Goal: Task Accomplishment & Management: Use online tool/utility

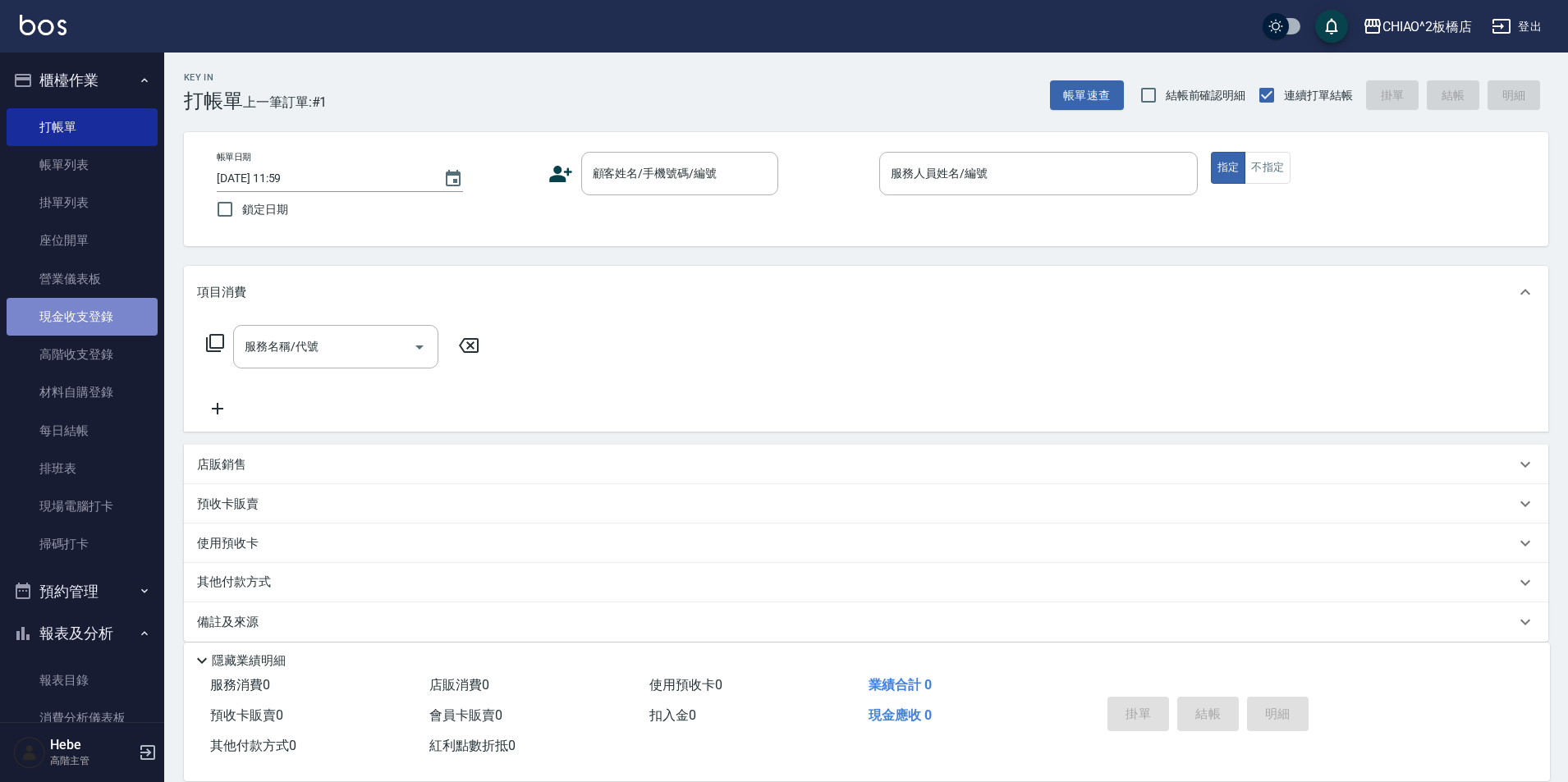
click at [92, 321] on link "現金收支登錄" at bounding box center [82, 317] width 151 height 38
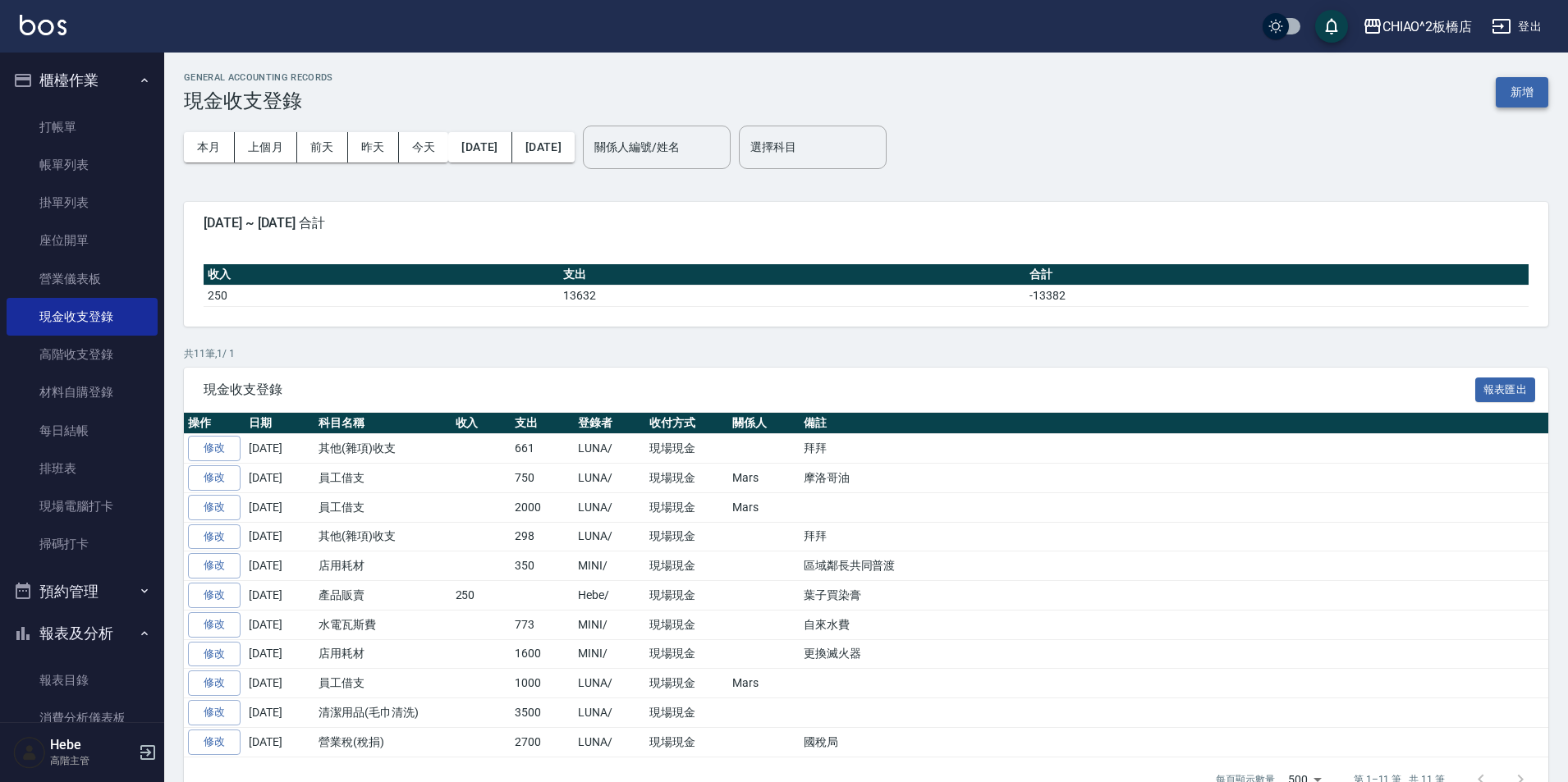
click at [1512, 94] on button "新增" at bounding box center [1521, 92] width 52 height 31
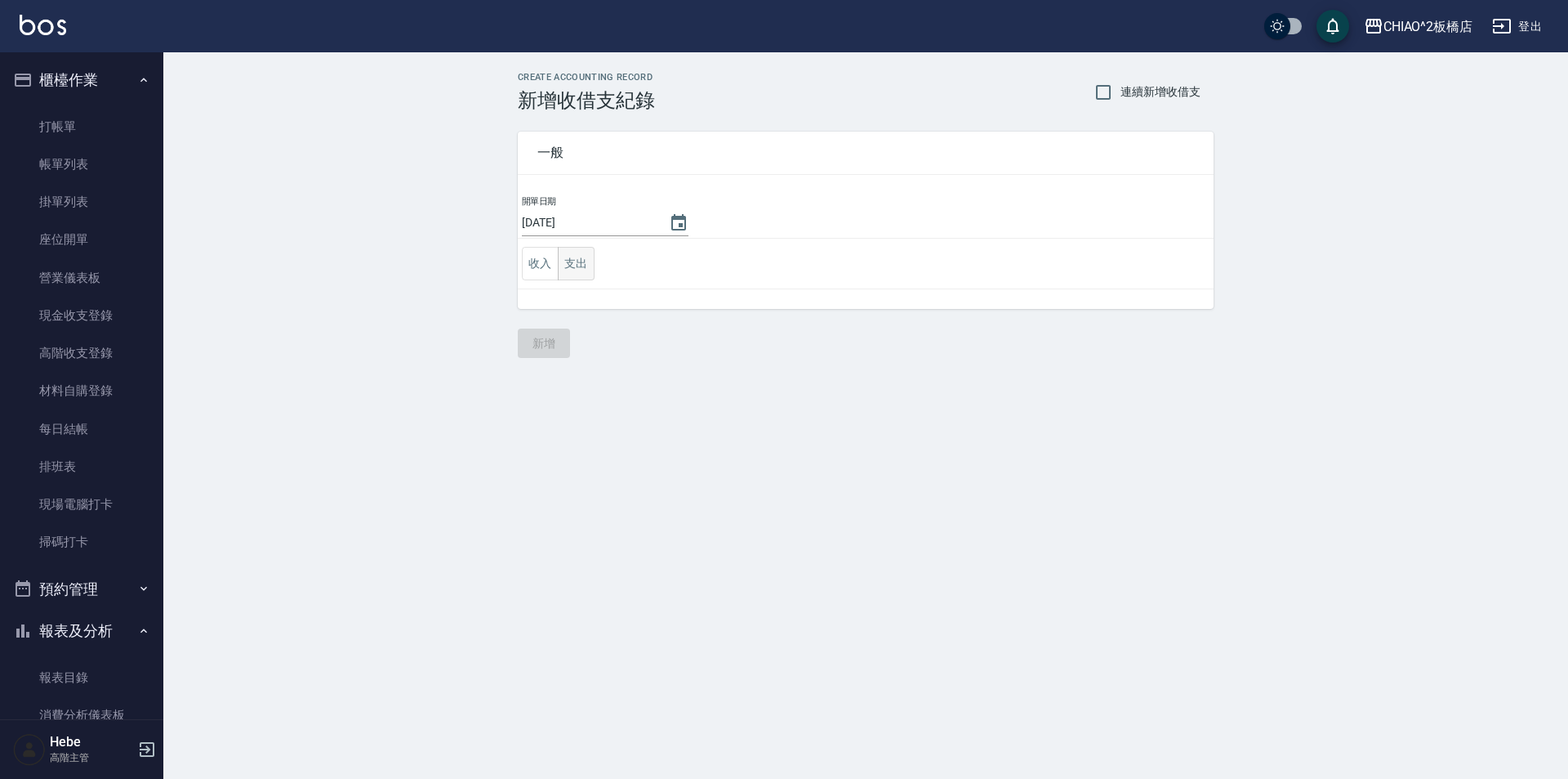
click at [585, 264] on button "支出" at bounding box center [576, 263] width 37 height 34
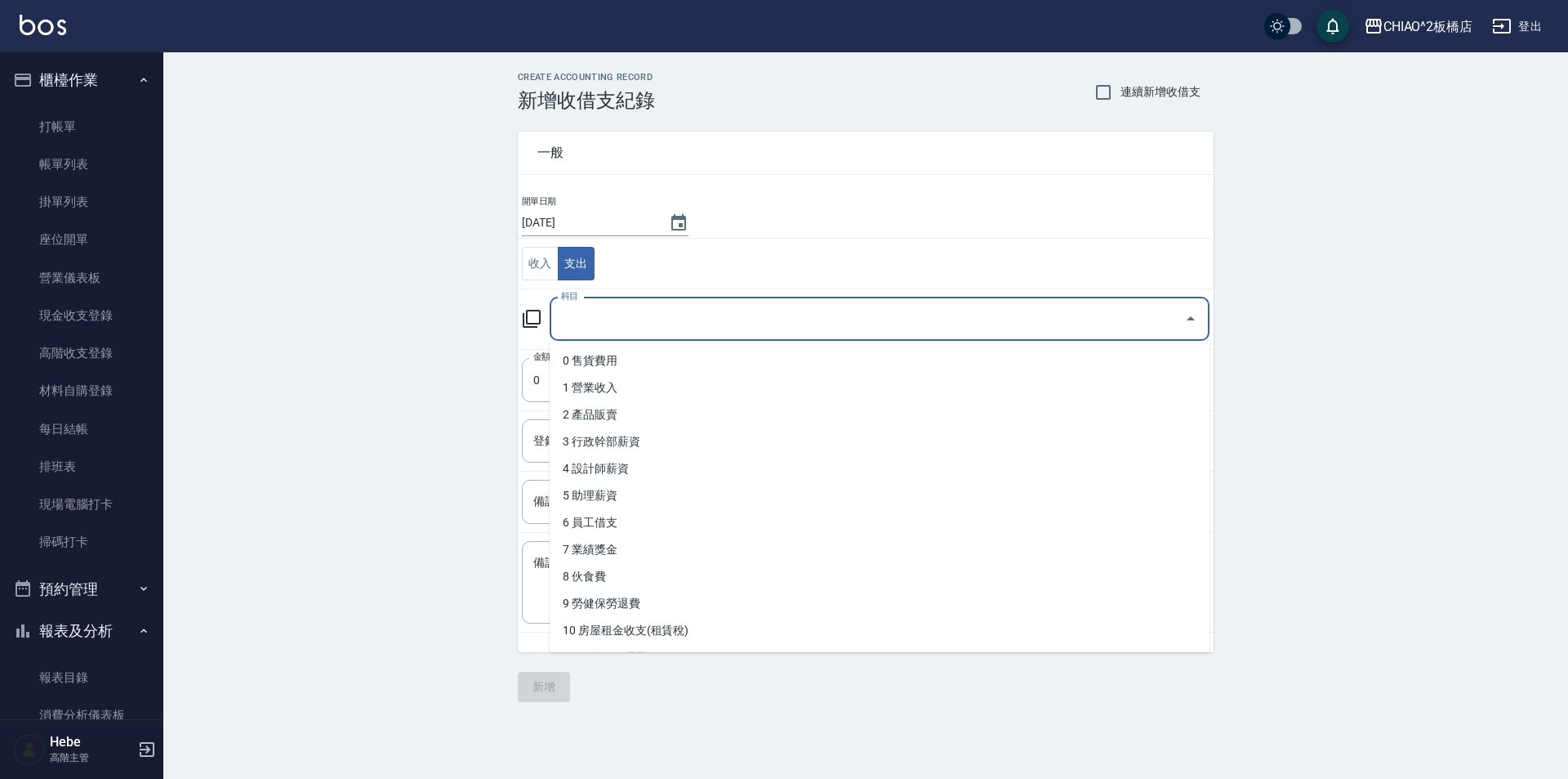
click at [606, 330] on input "科目" at bounding box center [867, 319] width 620 height 29
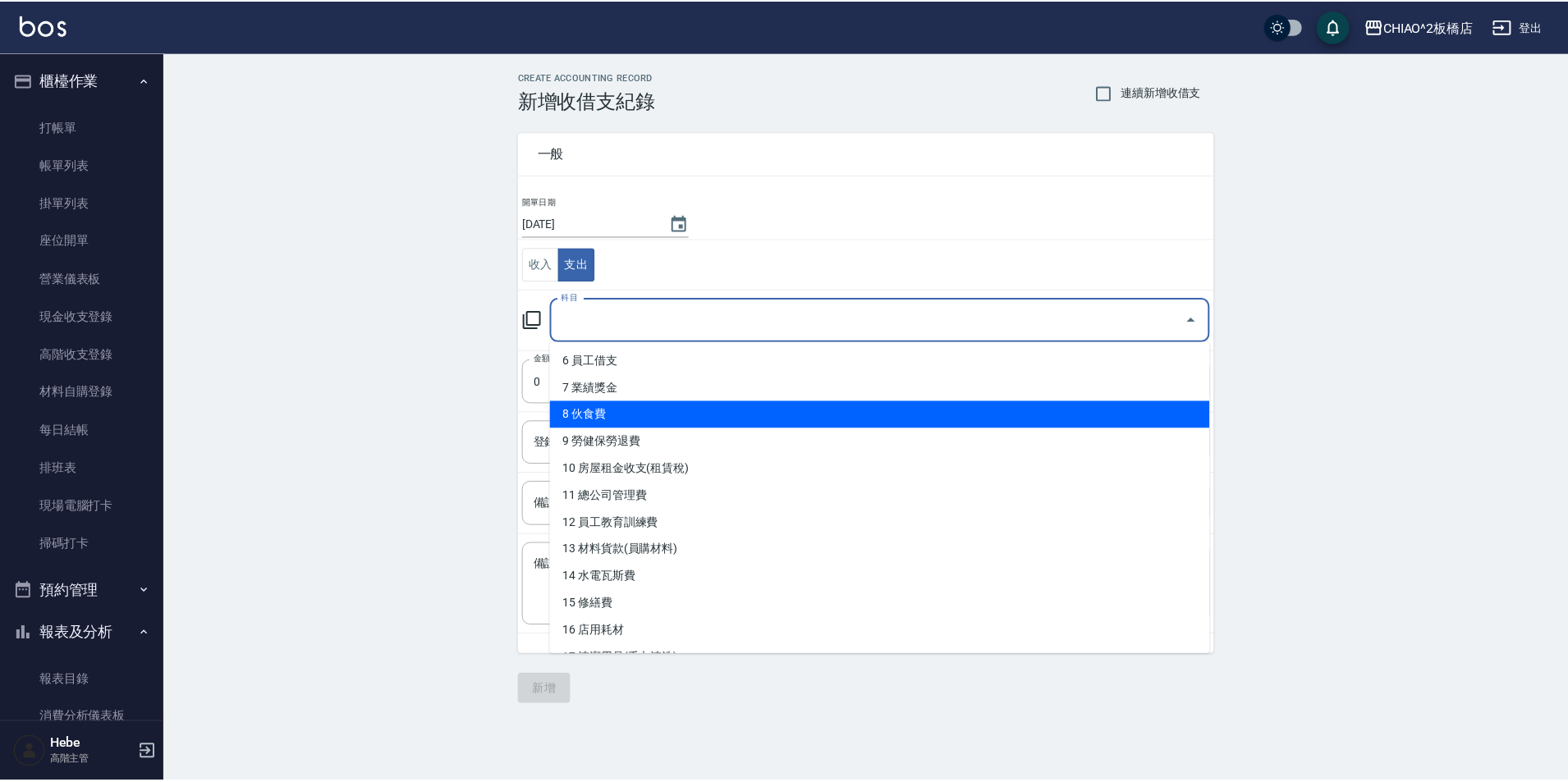
scroll to position [246, 0]
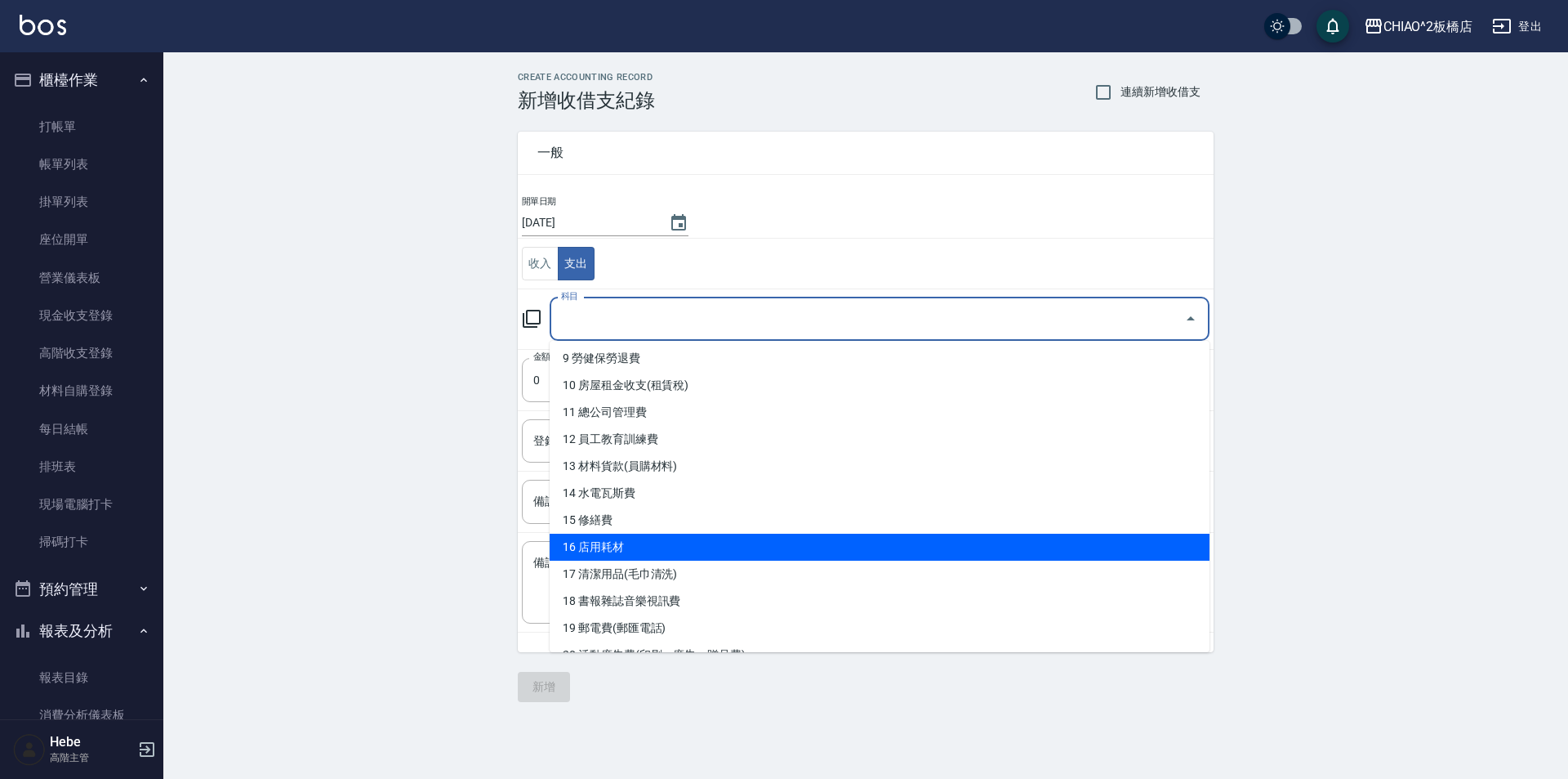
click at [667, 558] on li "16 店用耗材" at bounding box center [879, 547] width 660 height 27
type input "16 店用耗材"
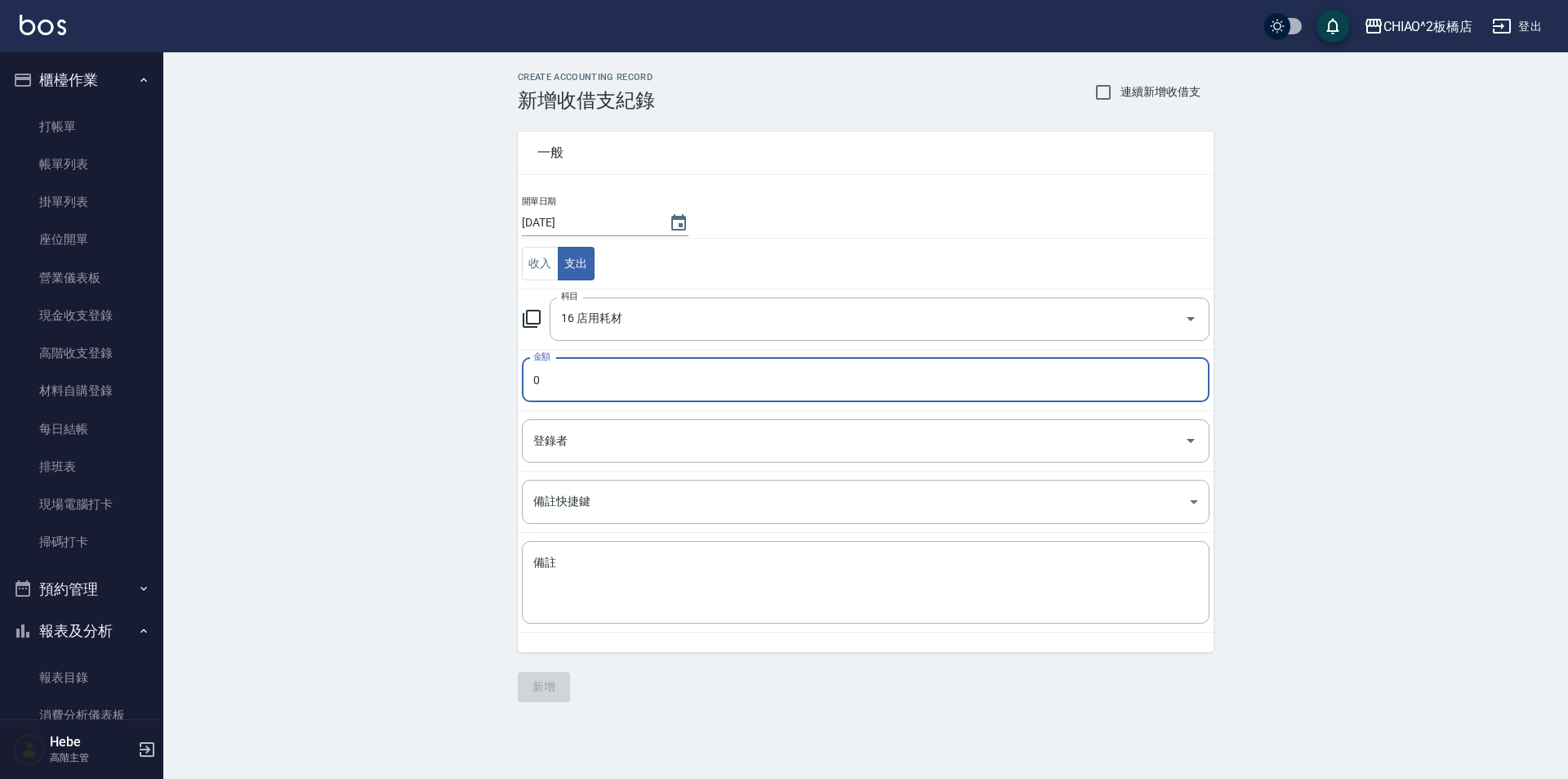
click at [562, 387] on input "0" at bounding box center [865, 380] width 688 height 45
type input "740"
click at [668, 427] on input "登錄者" at bounding box center [853, 441] width 648 height 29
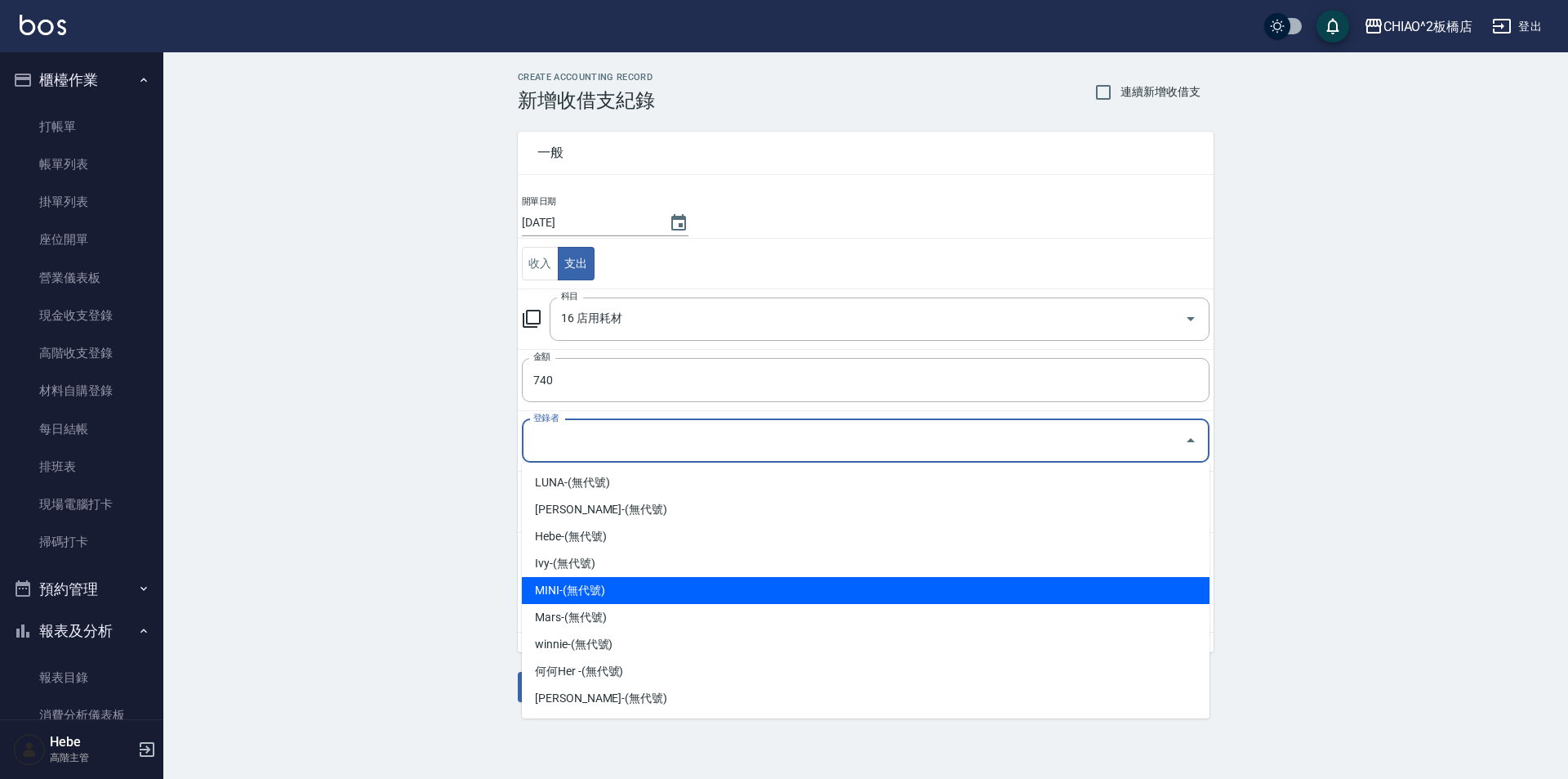
click at [605, 578] on li "MINI-(無代號)" at bounding box center [865, 590] width 688 height 27
type input "MINI-(無代號)"
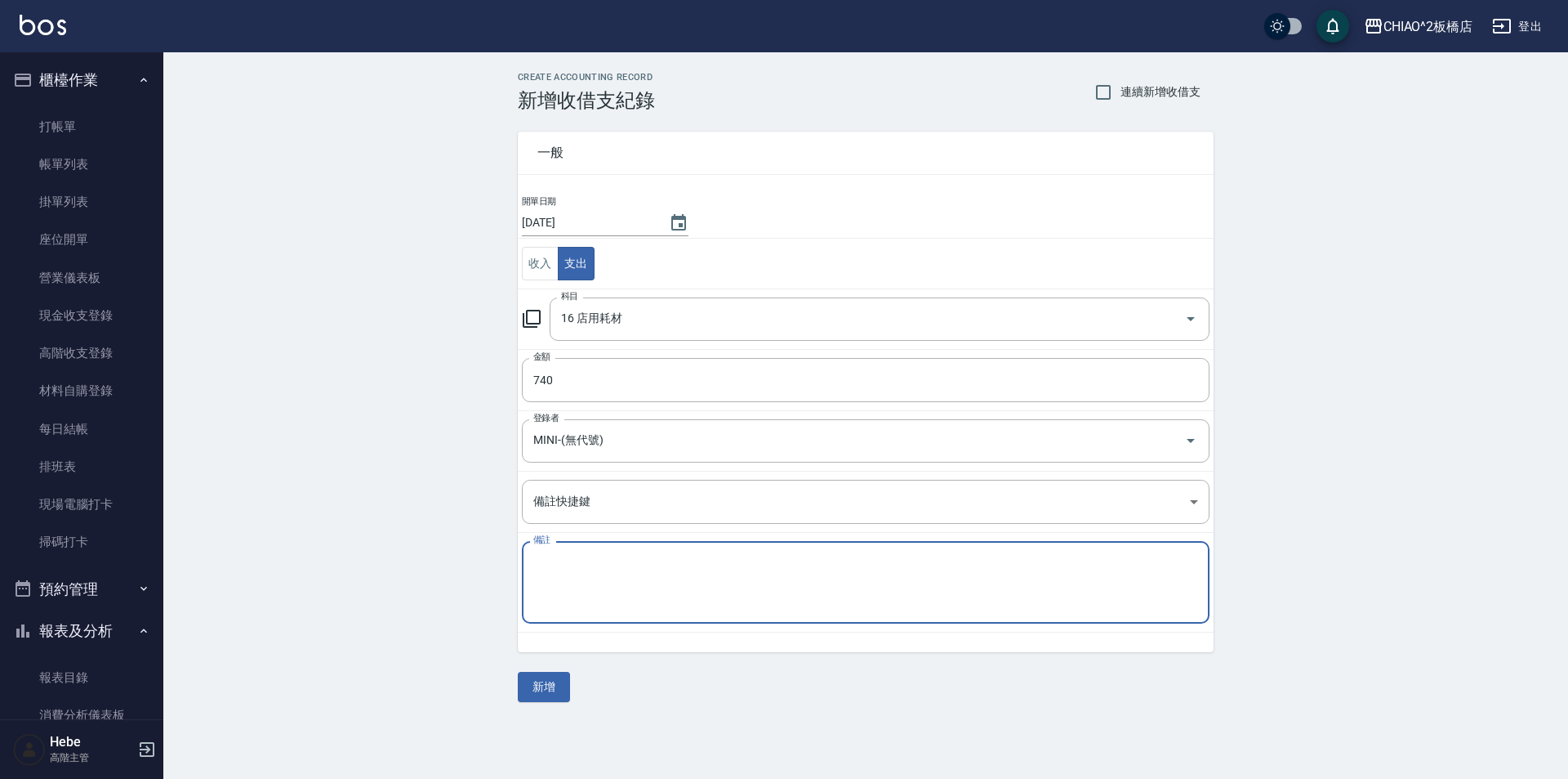
click at [605, 578] on textarea "備註" at bounding box center [865, 582] width 665 height 55
type textarea "棉條+小飛俠+鋁箔紙+潤絲"
click at [541, 692] on button "新增" at bounding box center [544, 687] width 52 height 31
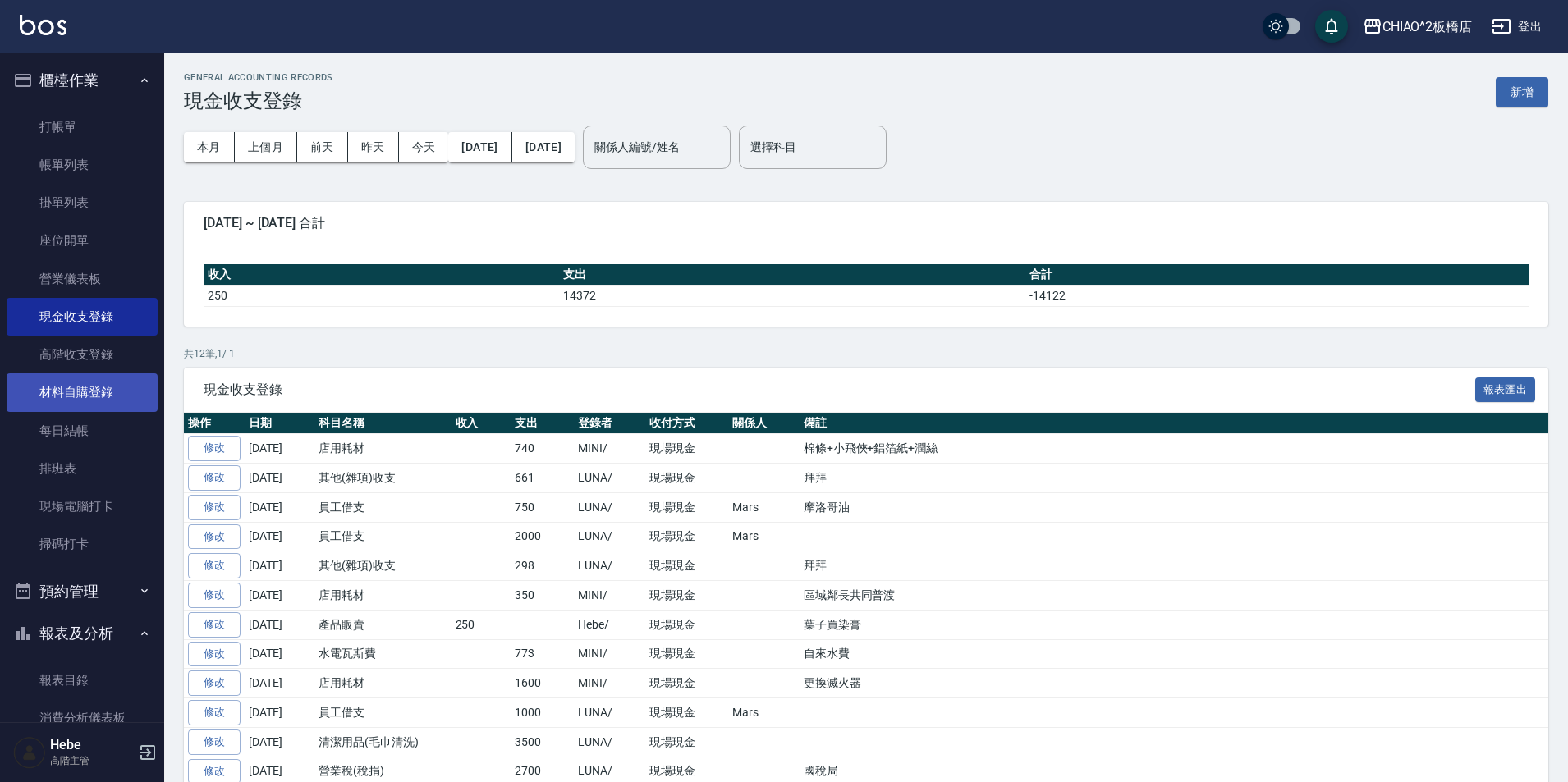
click at [67, 392] on link "材料自購登錄" at bounding box center [82, 392] width 151 height 38
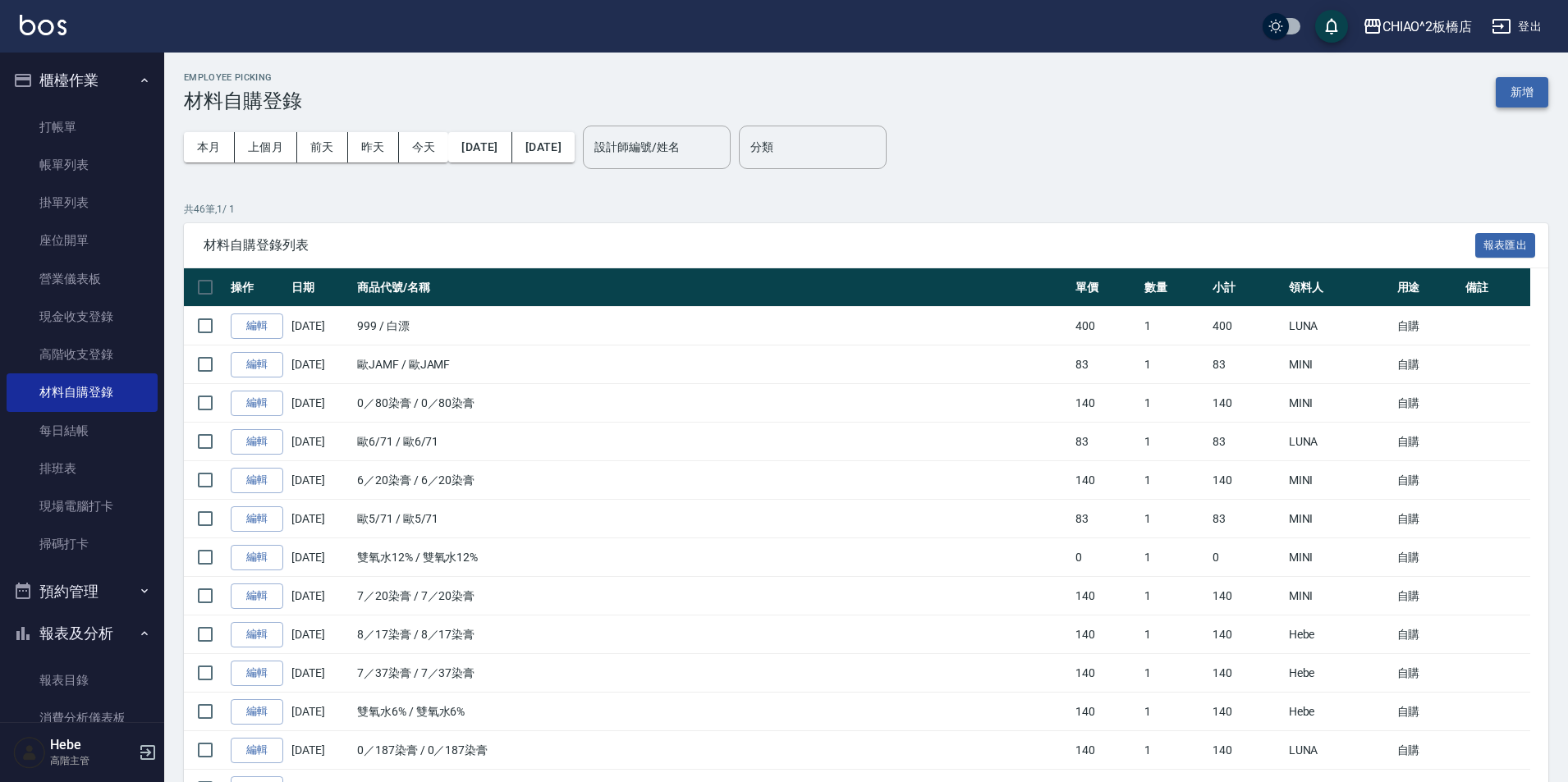
click at [1539, 92] on button "新增" at bounding box center [1521, 92] width 52 height 31
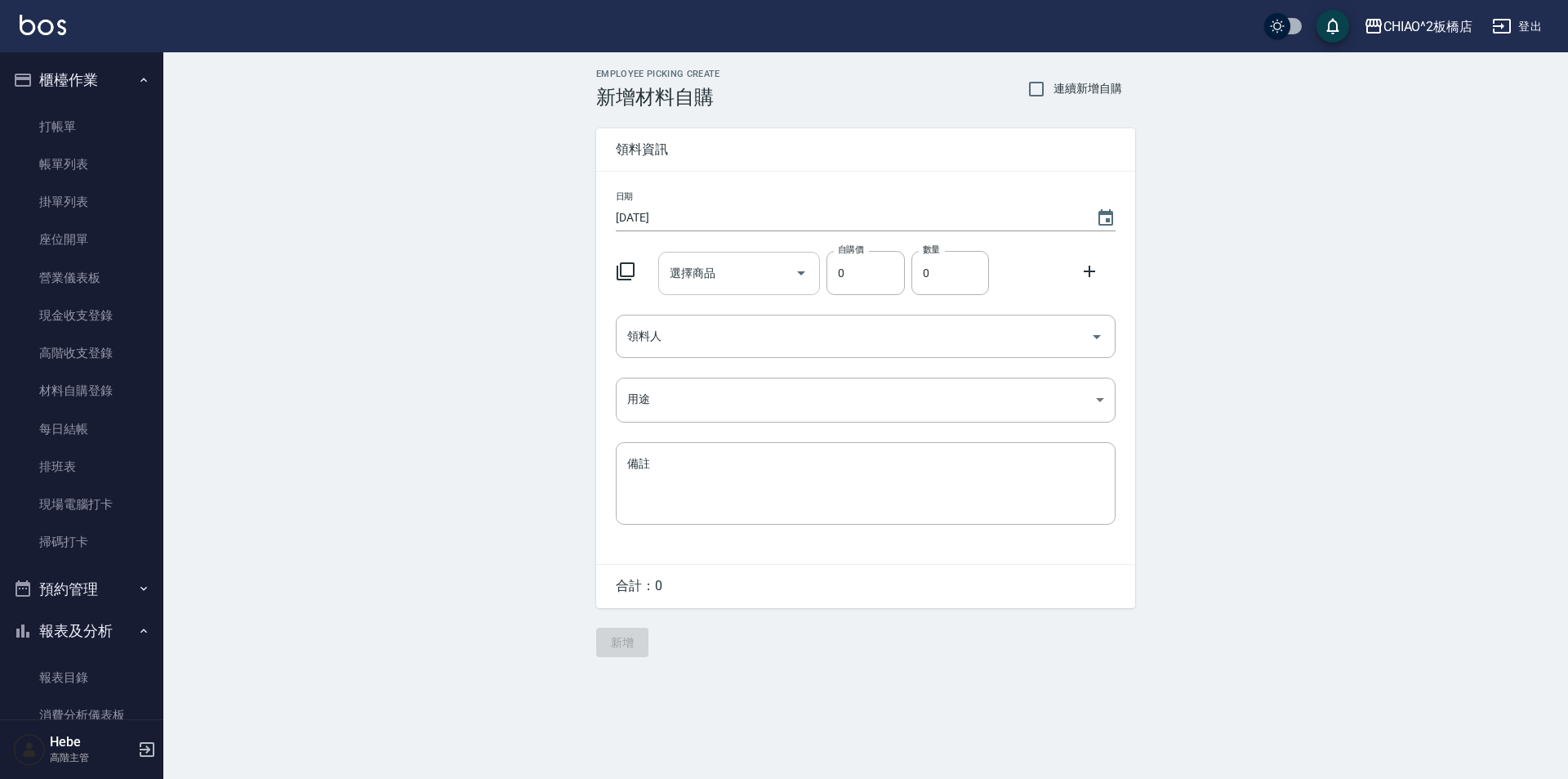
click at [711, 265] on div "選擇商品 選擇商品" at bounding box center [739, 273] width 162 height 44
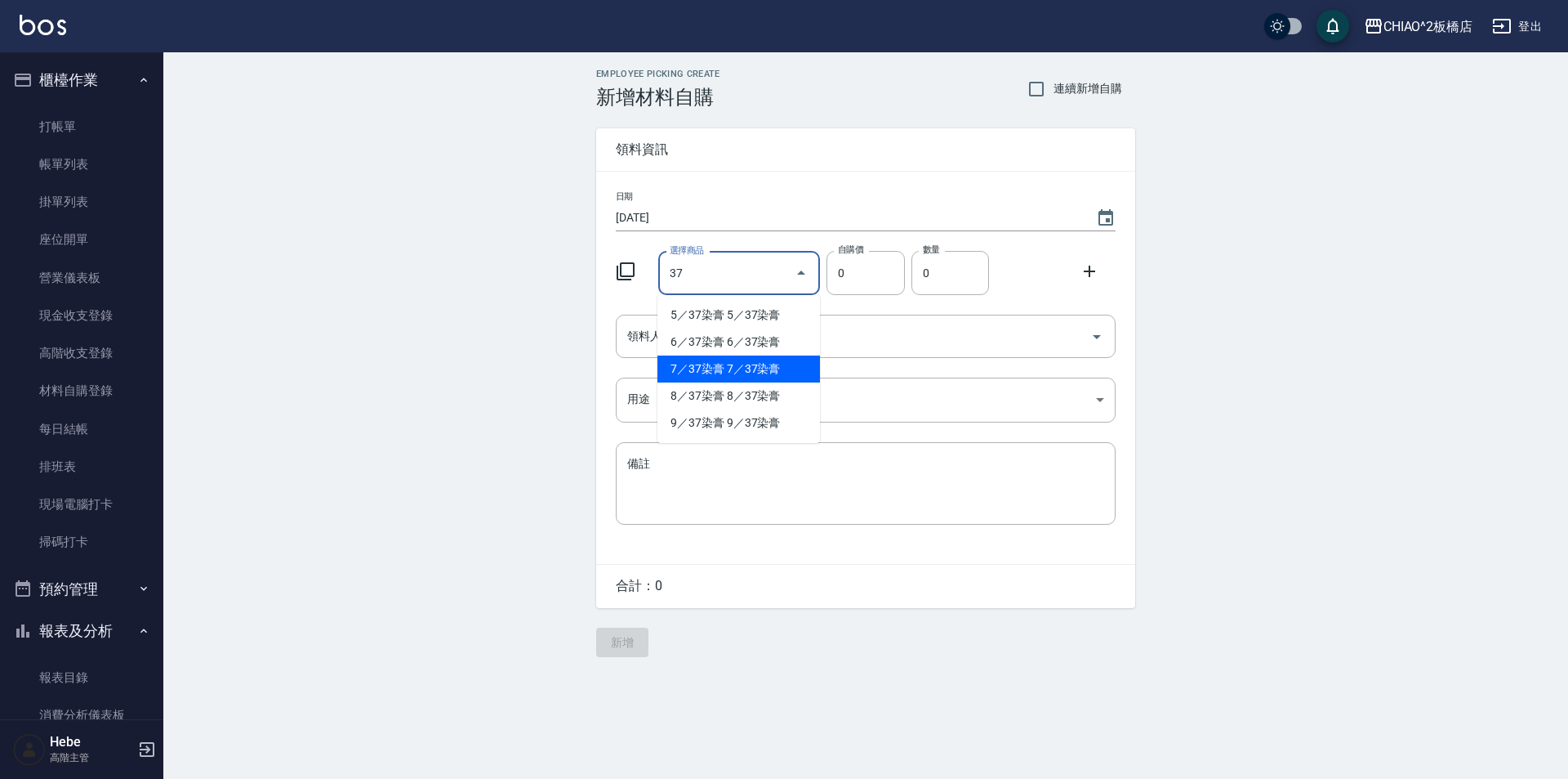
click at [733, 367] on li "7／37染膏 7／37染膏" at bounding box center [738, 368] width 162 height 27
type input "7／37染膏"
type input "140"
type input "1"
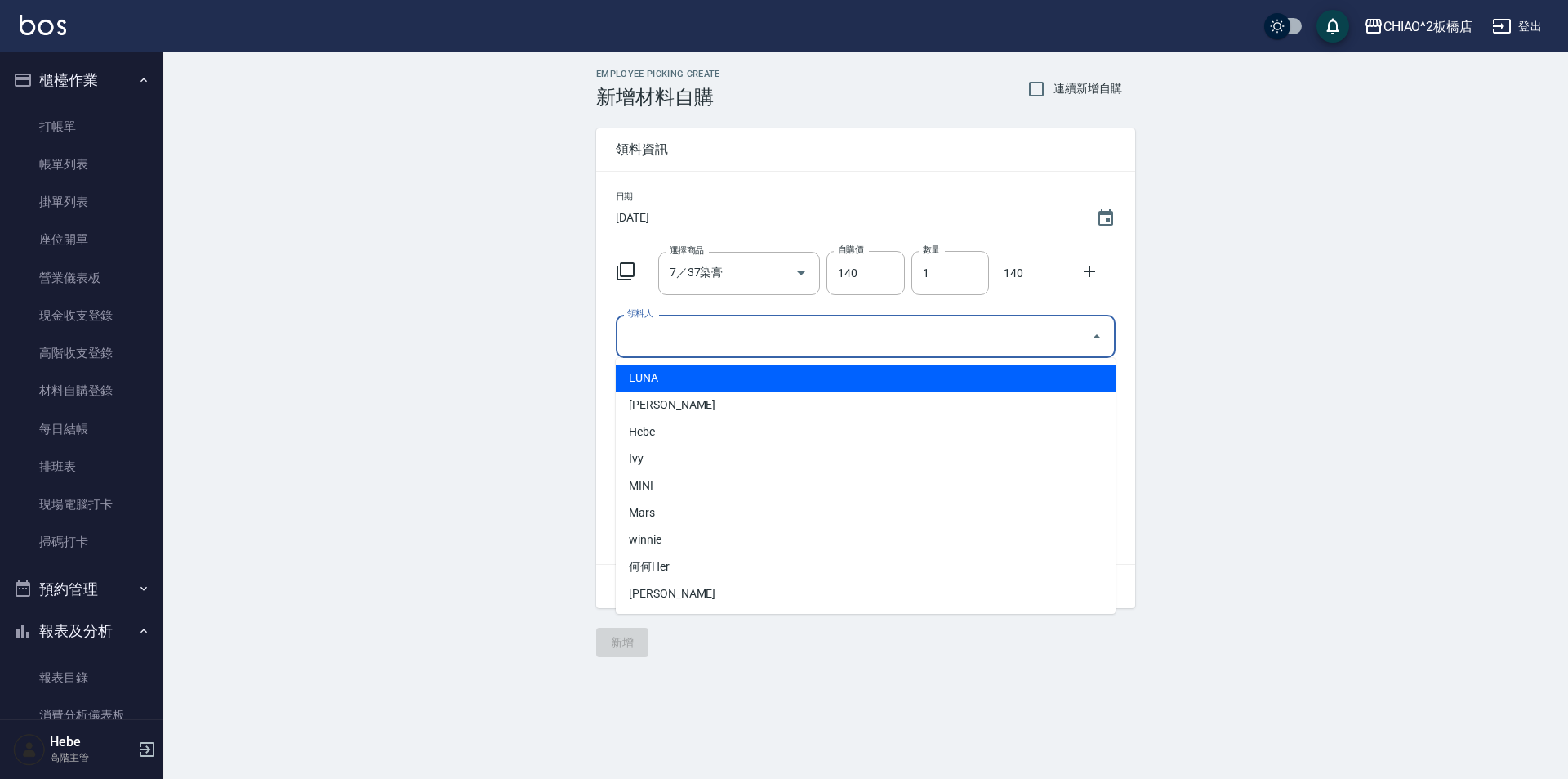
click at [742, 349] on input "領料人" at bounding box center [853, 336] width 461 height 29
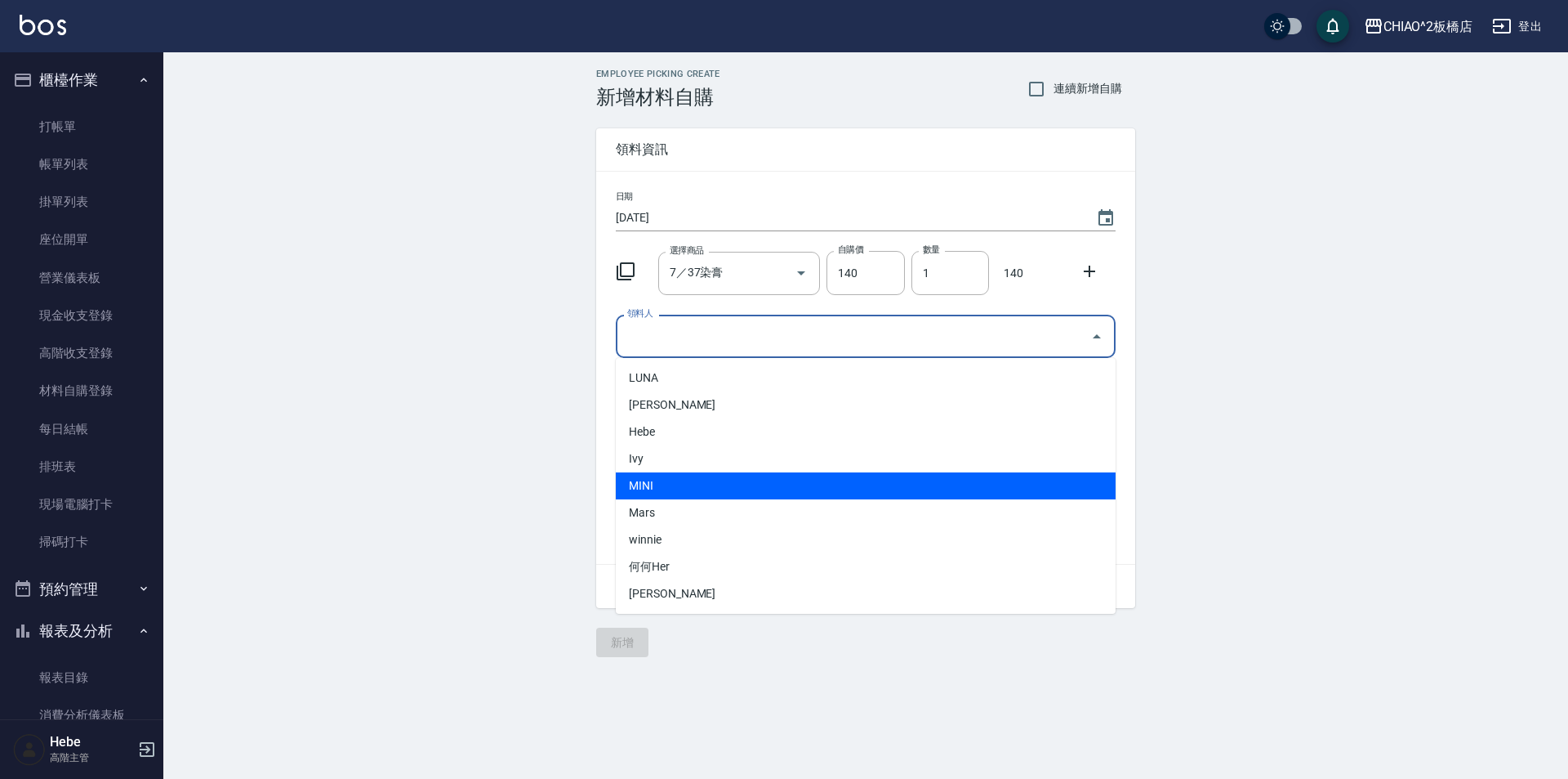
click at [728, 484] on li "MINI" at bounding box center [866, 486] width 500 height 27
type input "MINI"
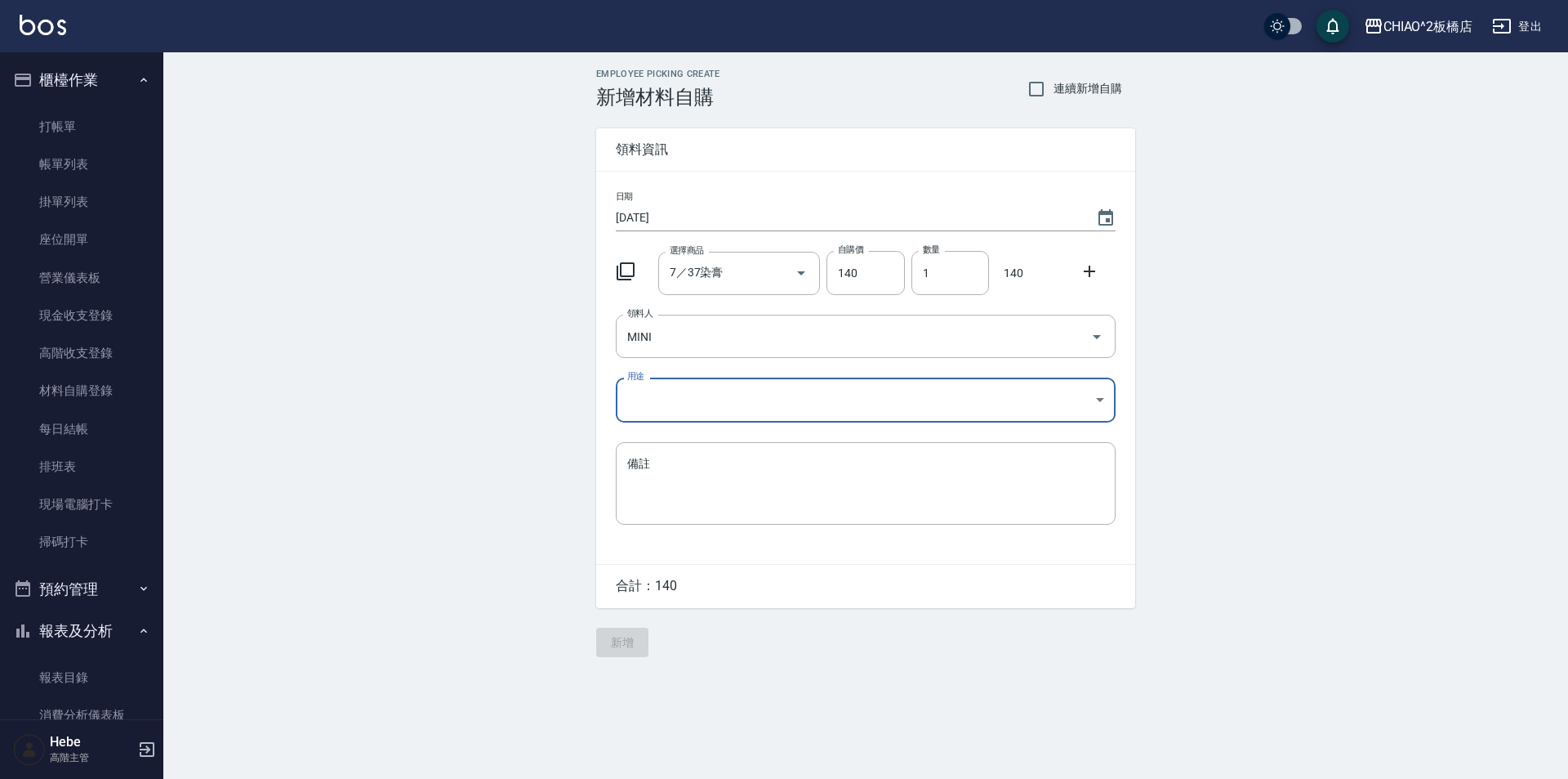
click at [728, 406] on body "CHIAO^2板橋店 登出 櫃檯作業 打帳單 帳單列表 掛單列表 座位開單 營業儀表板 現金收支登錄 高階收支登錄 材料自購登錄 每日結帳 排班表 現場電腦打…" at bounding box center [784, 389] width 1568 height 779
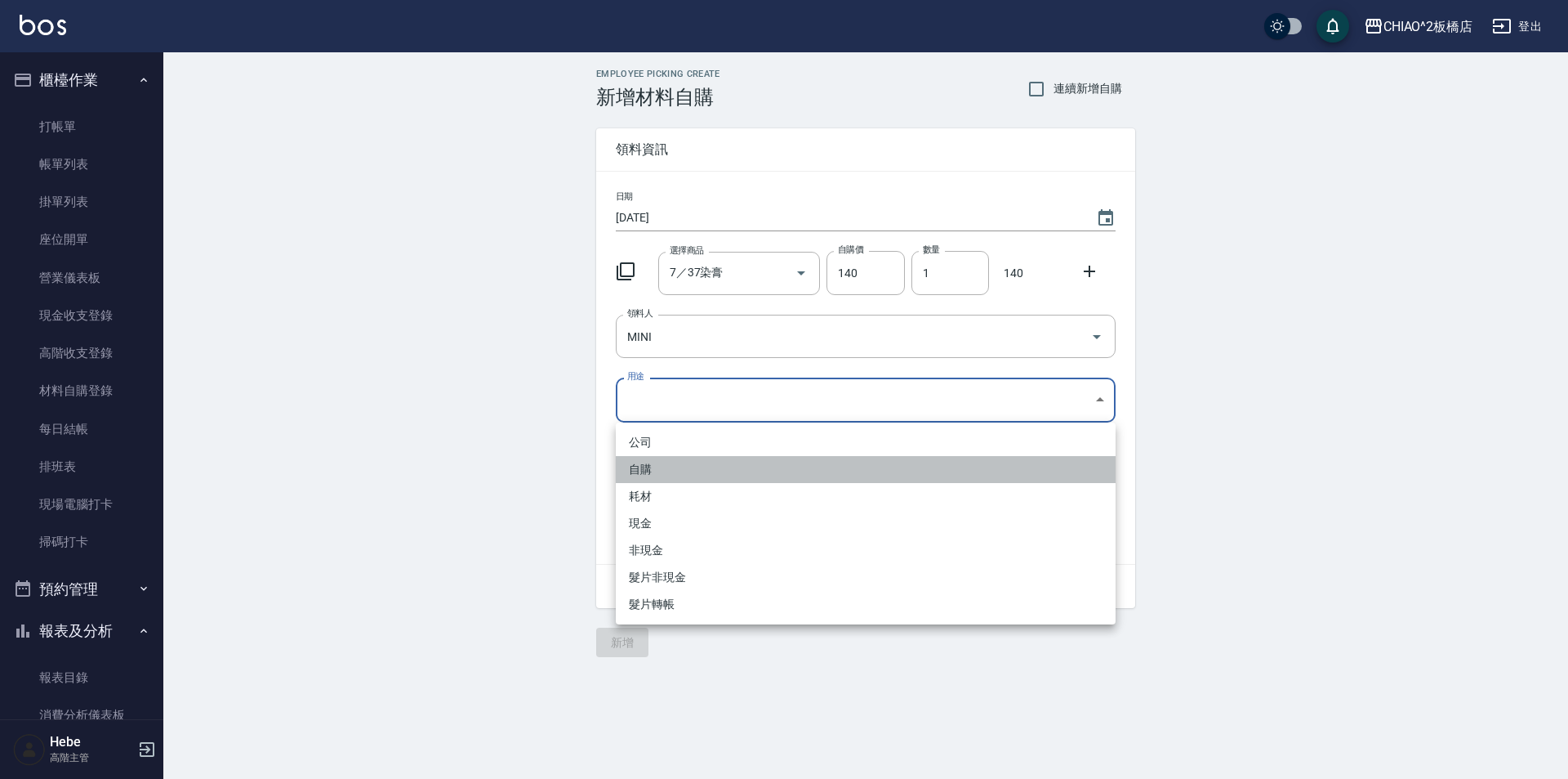
click at [718, 467] on li "自購" at bounding box center [866, 469] width 500 height 27
type input "自購"
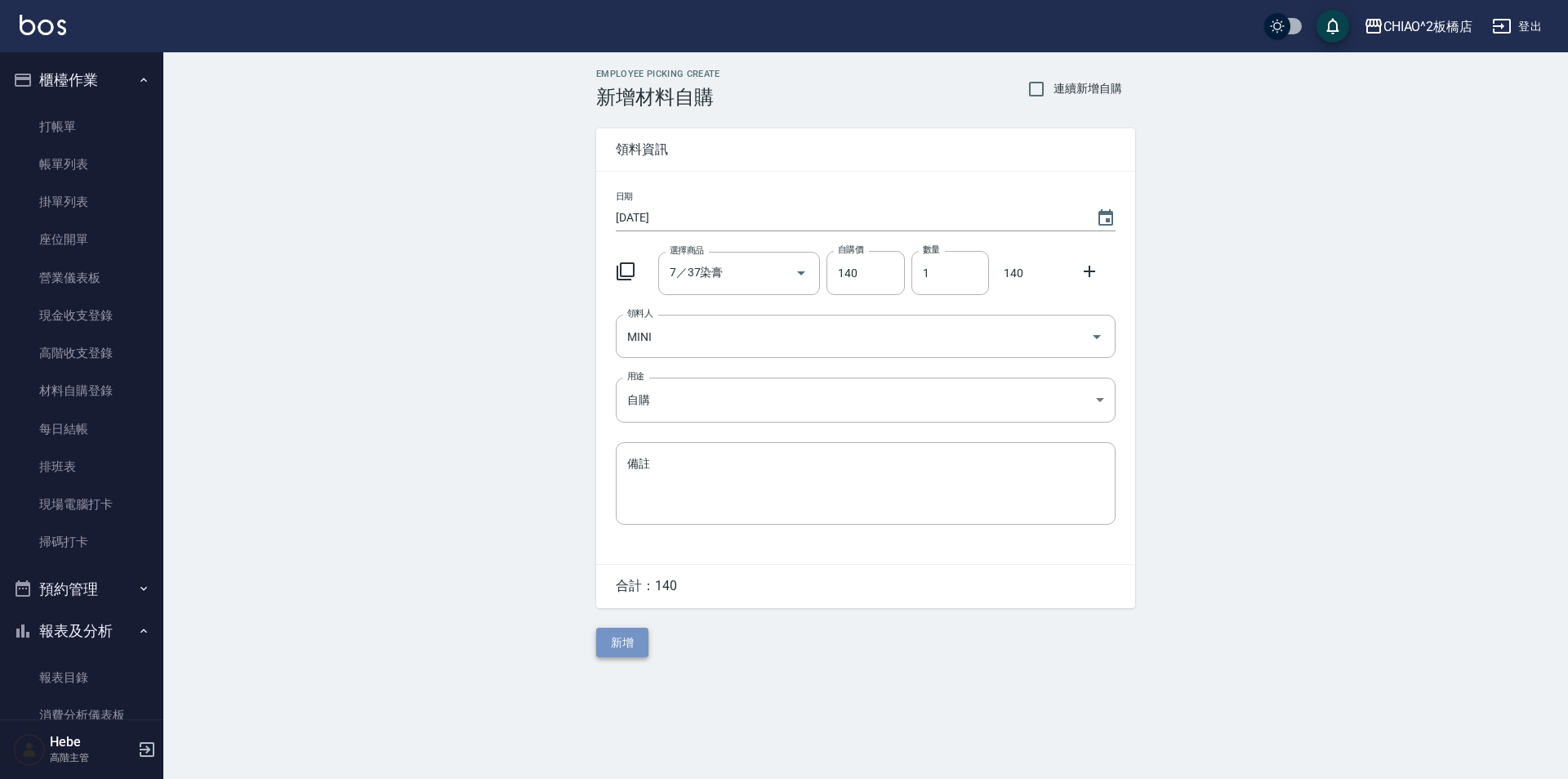
click at [625, 636] on button "新增" at bounding box center [622, 642] width 52 height 31
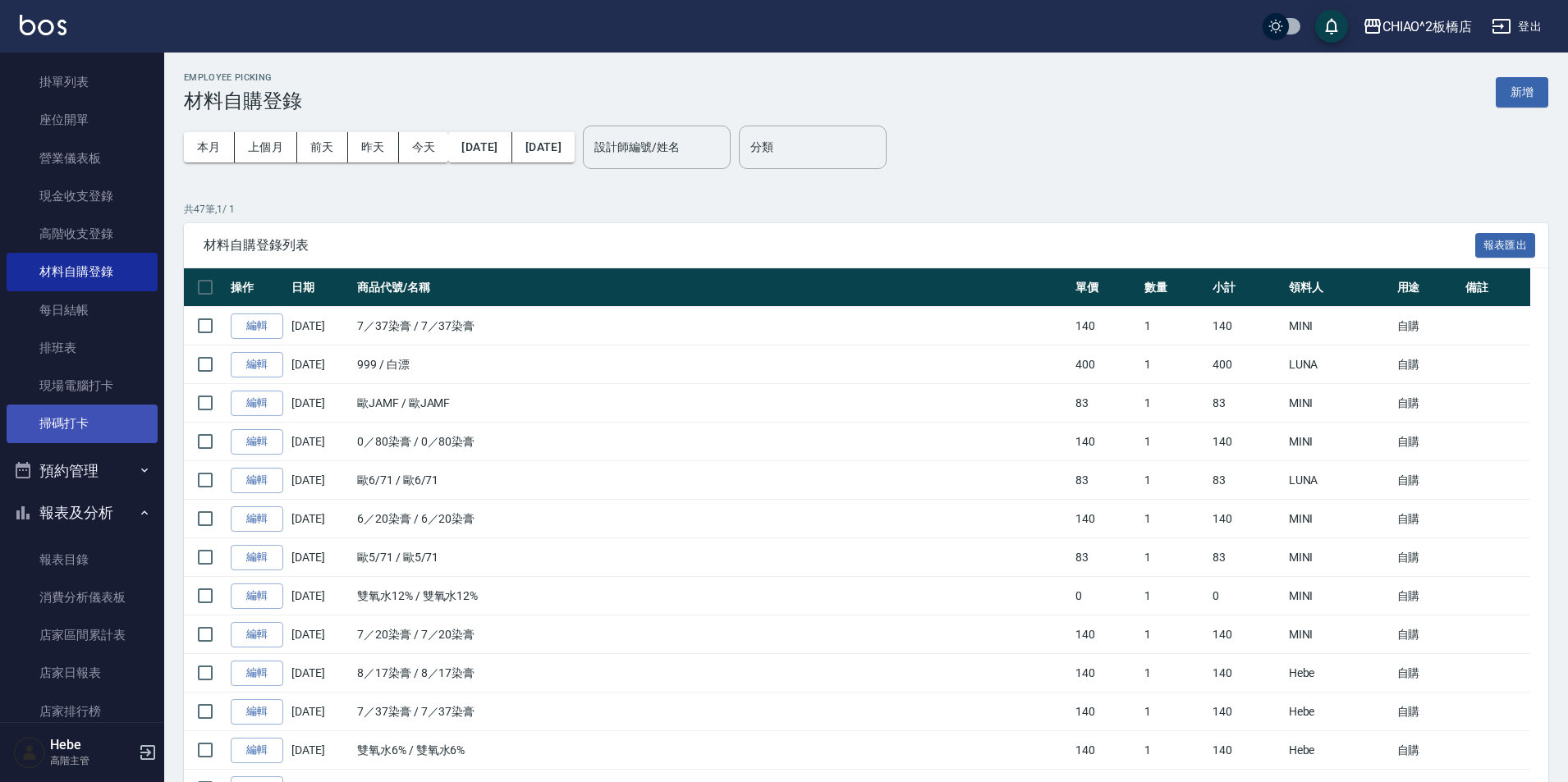
scroll to position [329, 0]
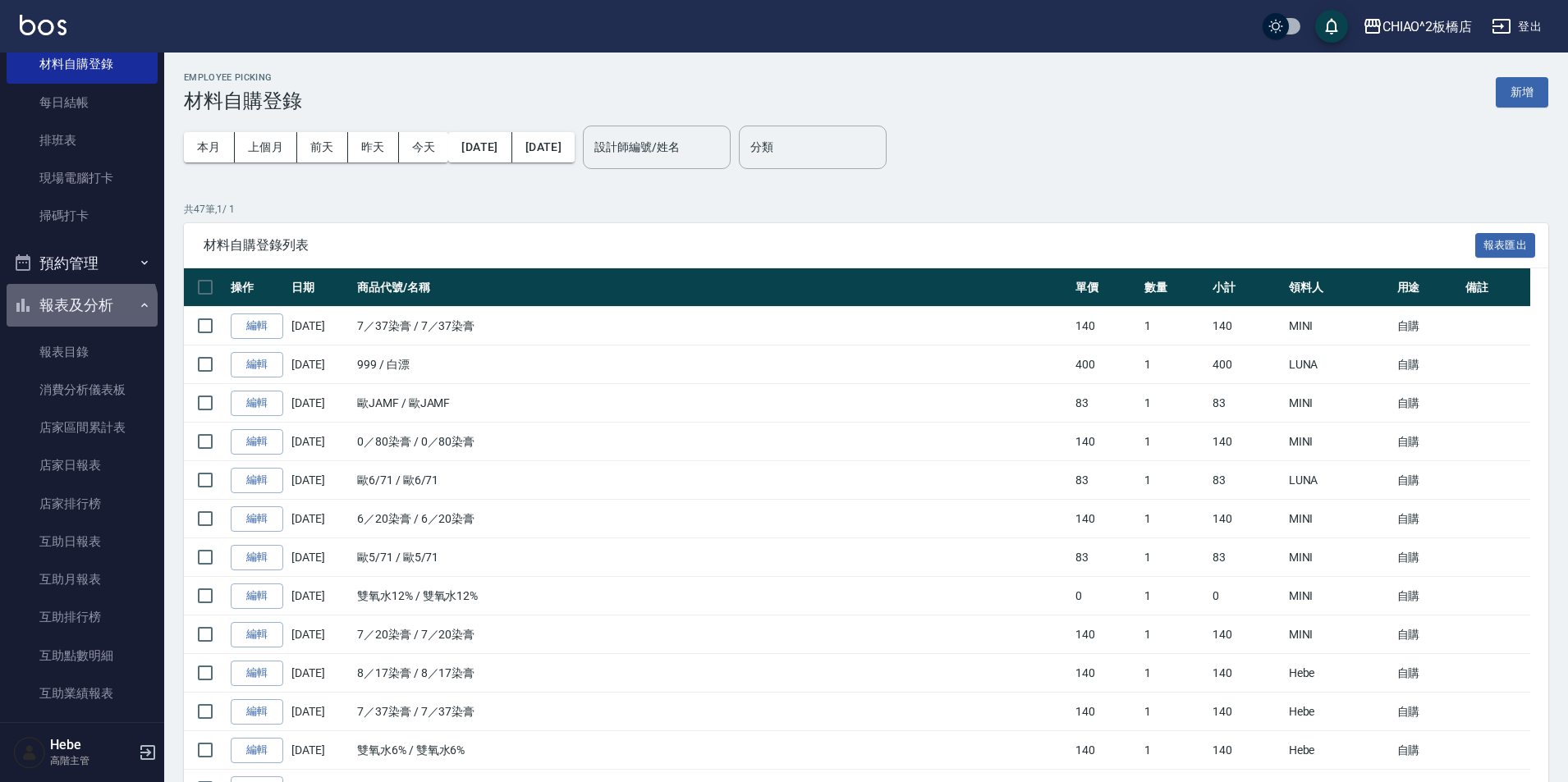
click at [80, 309] on button "報表及分析" at bounding box center [82, 305] width 151 height 43
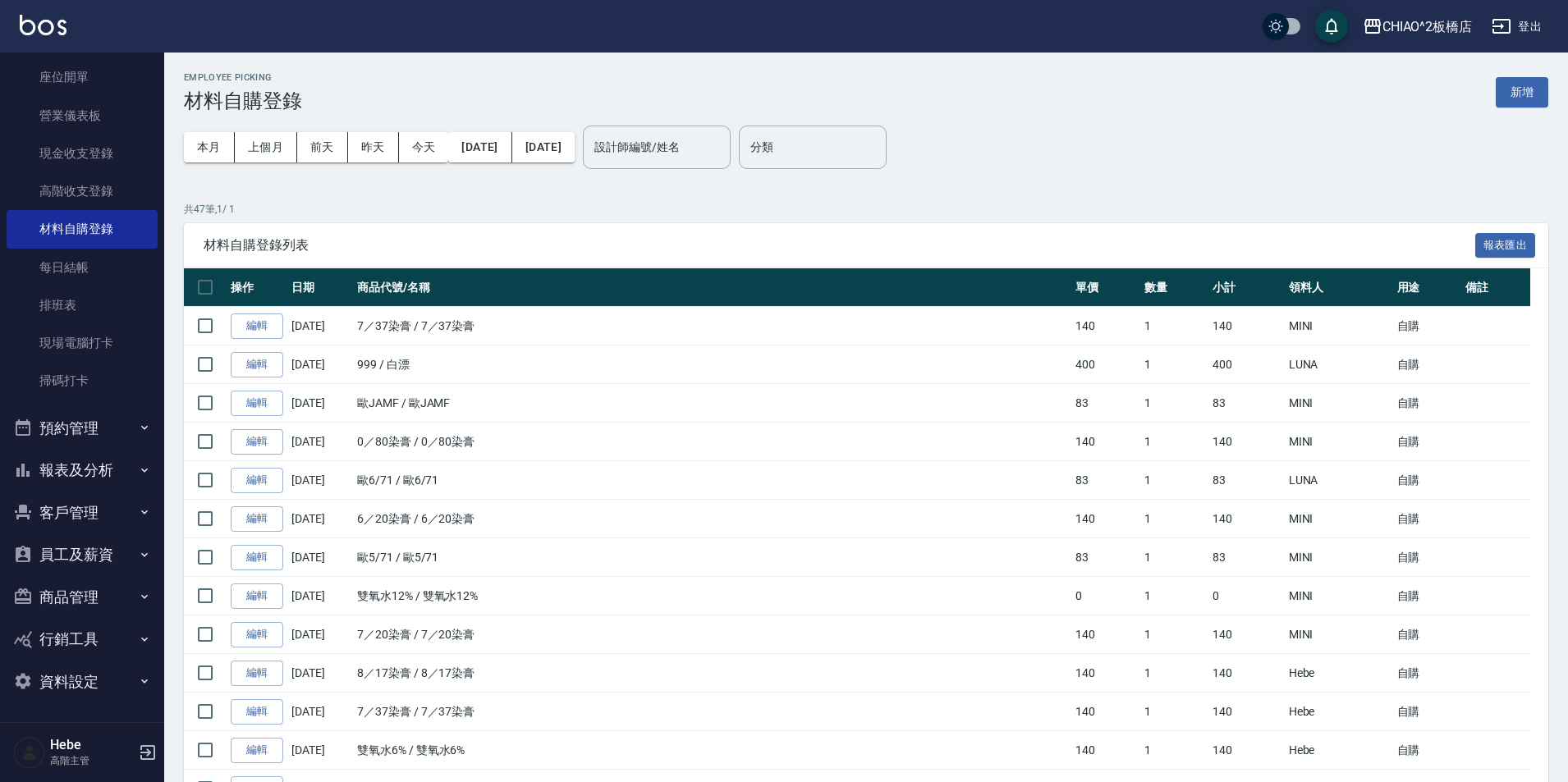
scroll to position [163, 0]
click at [91, 471] on button "報表及分析" at bounding box center [82, 470] width 151 height 43
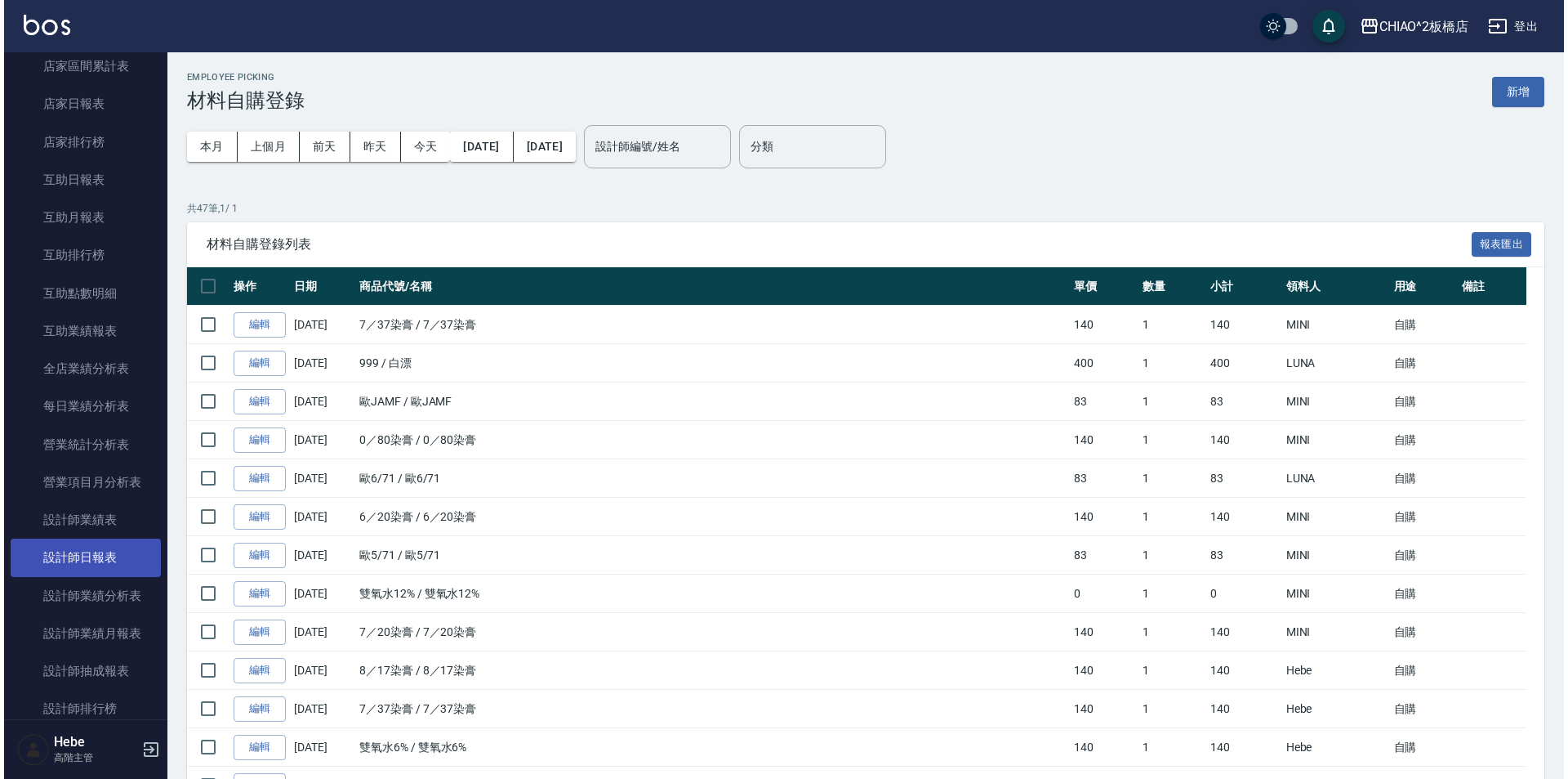
scroll to position [735, 0]
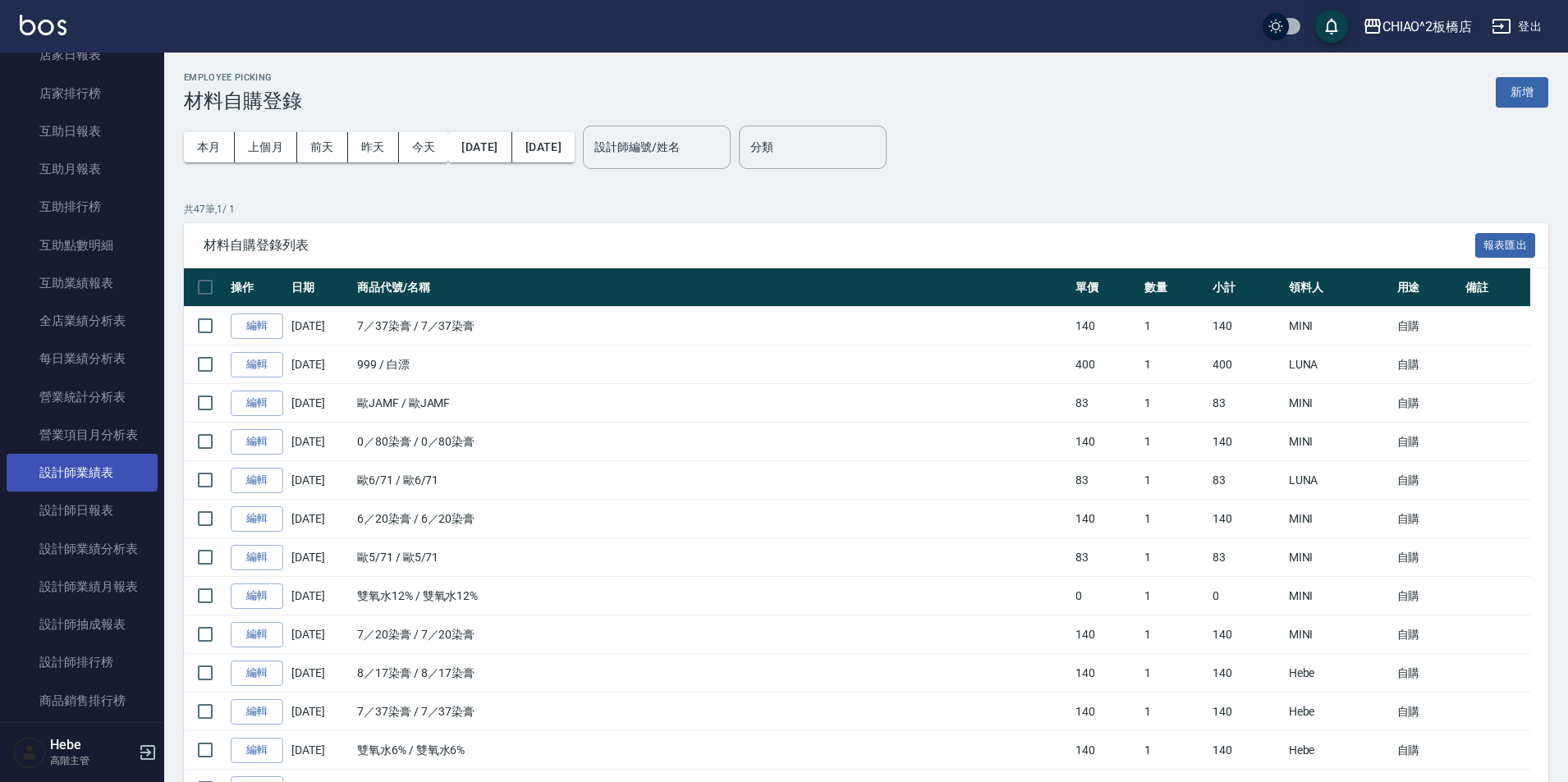
click at [97, 478] on link "設計師業績表" at bounding box center [82, 473] width 151 height 38
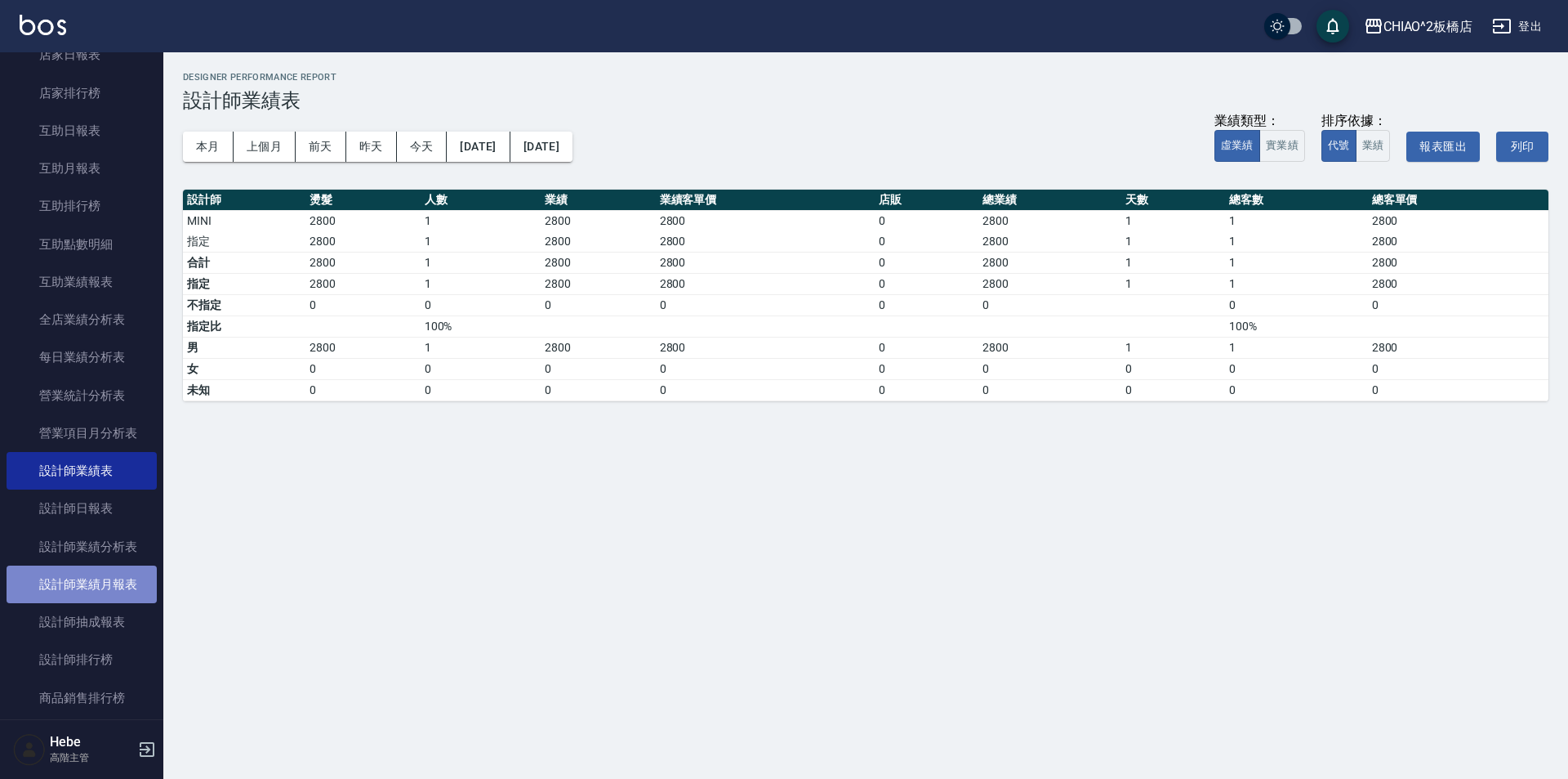
click at [102, 584] on link "設計師業績月報表" at bounding box center [82, 584] width 150 height 38
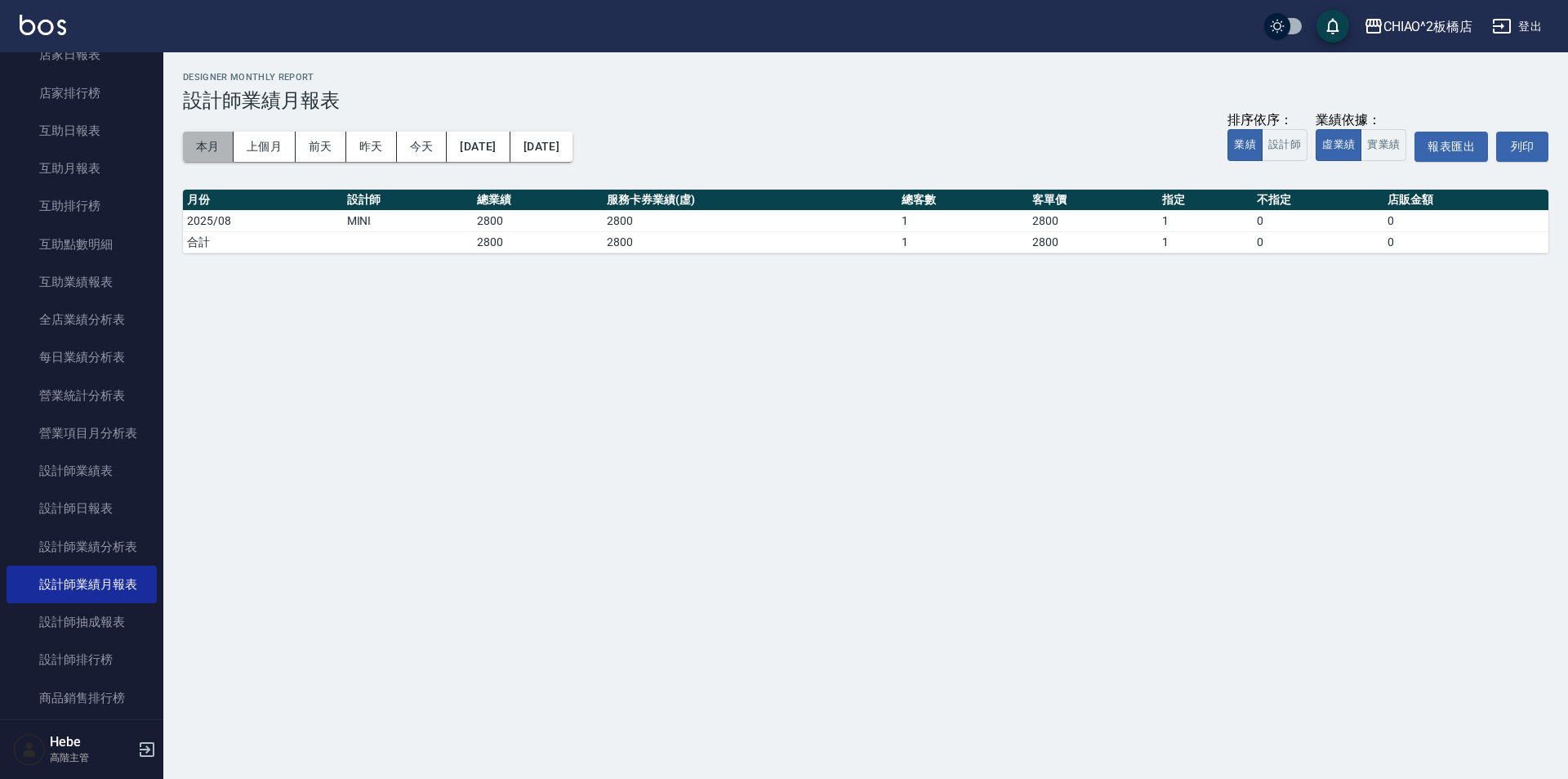
click at [216, 145] on button "本月" at bounding box center [208, 147] width 50 height 31
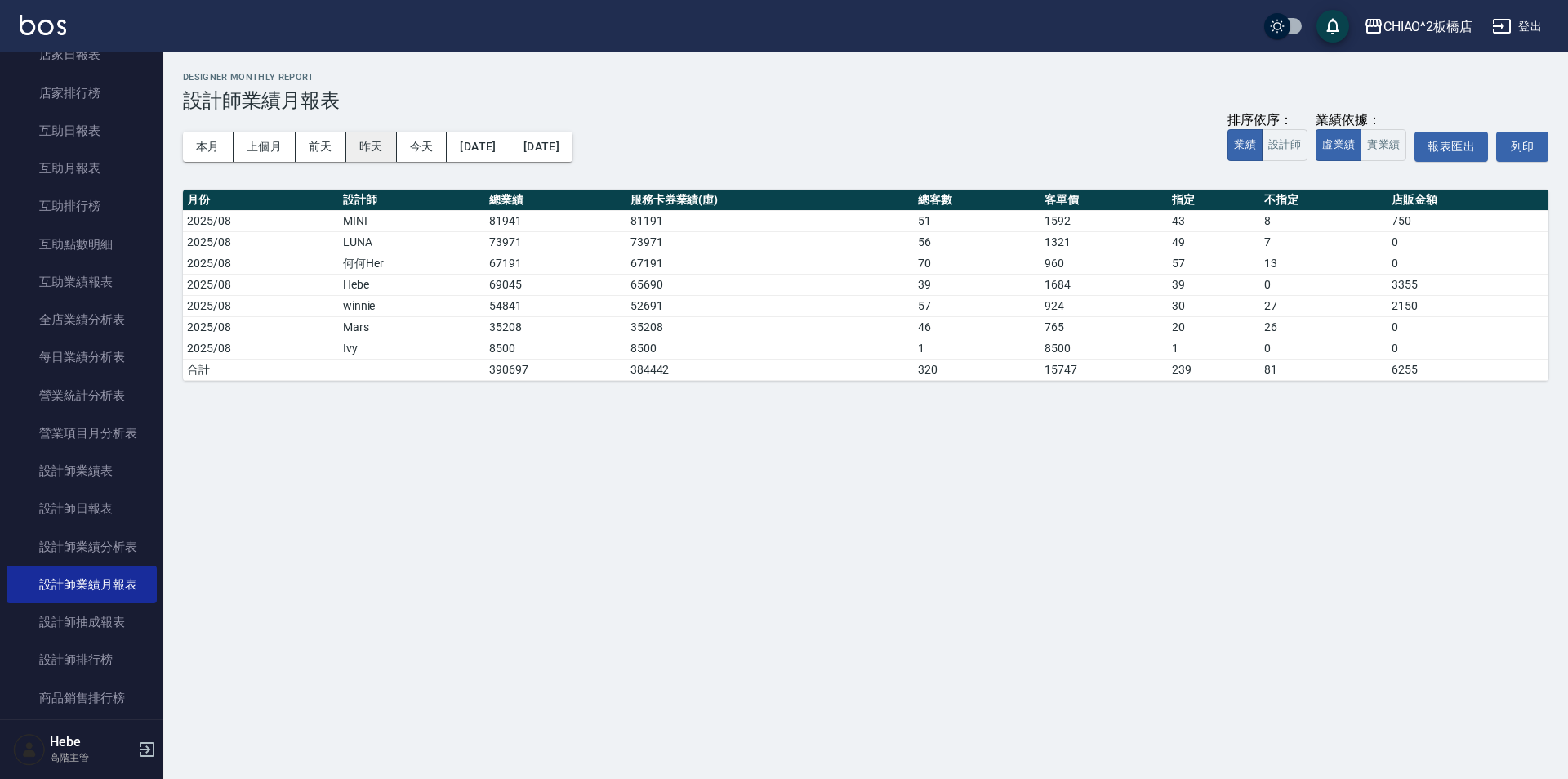
click at [372, 142] on button "昨天" at bounding box center [371, 147] width 50 height 31
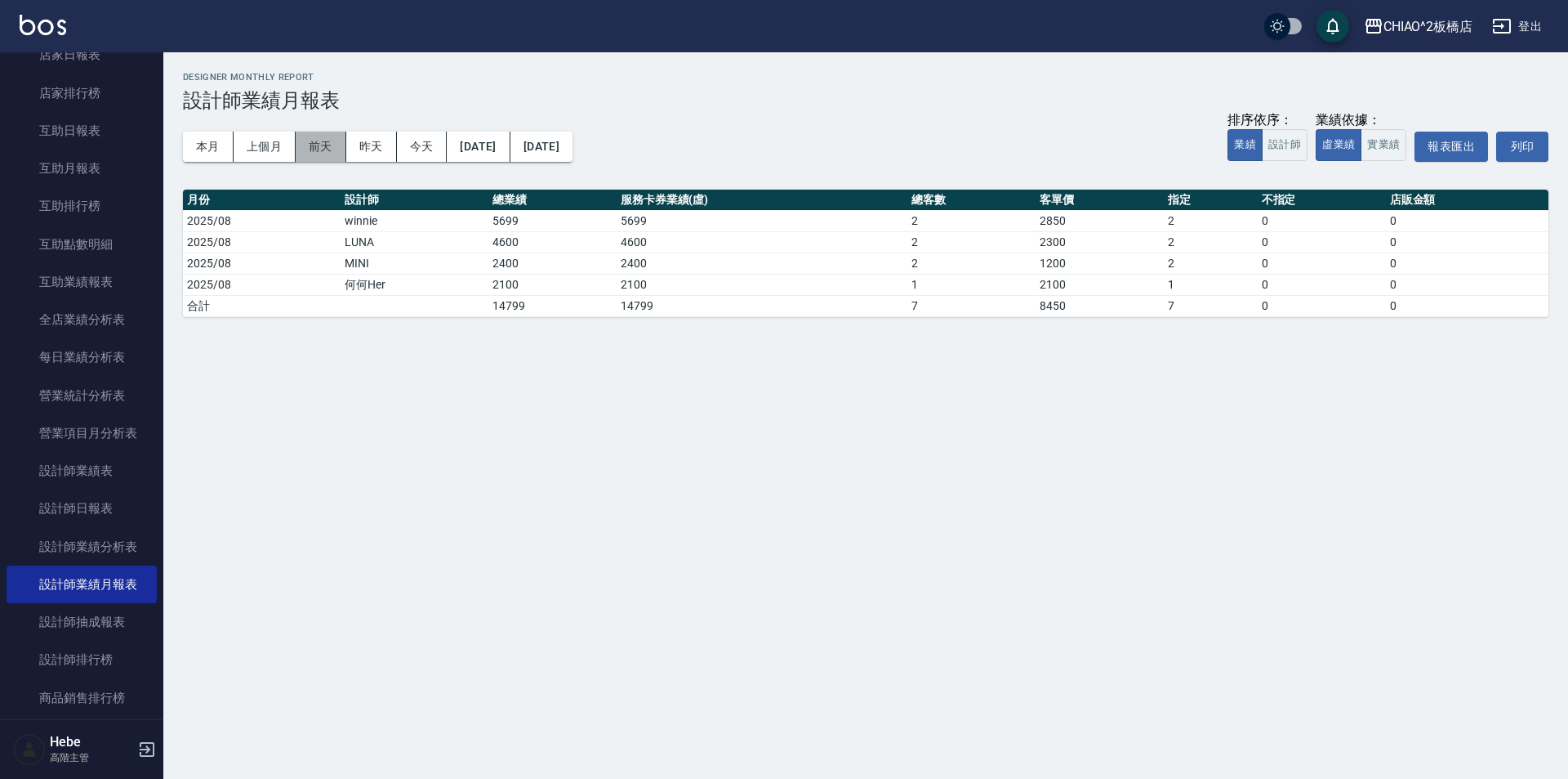
click at [324, 152] on button "前天" at bounding box center [321, 147] width 50 height 31
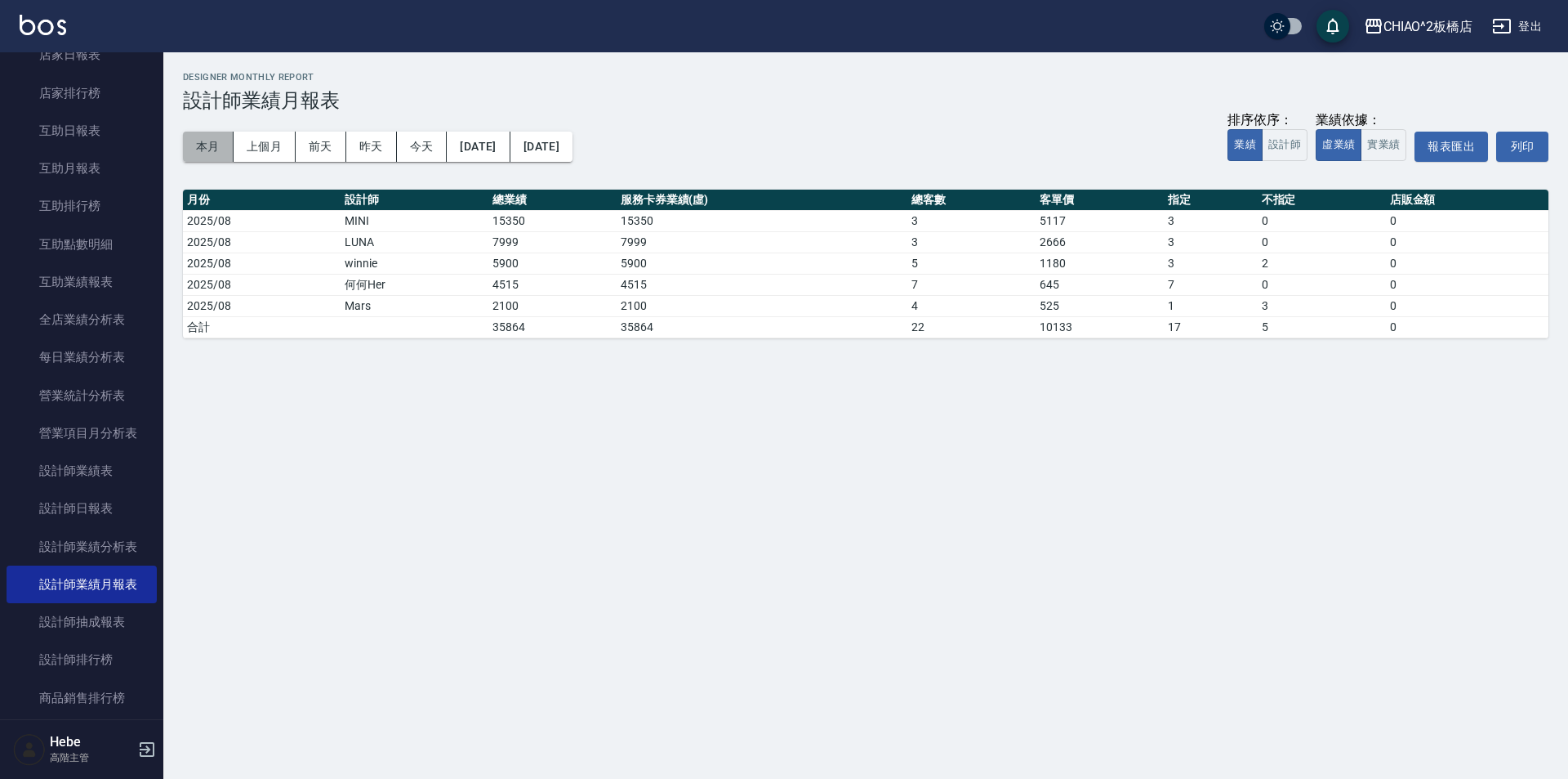
click at [208, 148] on button "本月" at bounding box center [208, 147] width 50 height 31
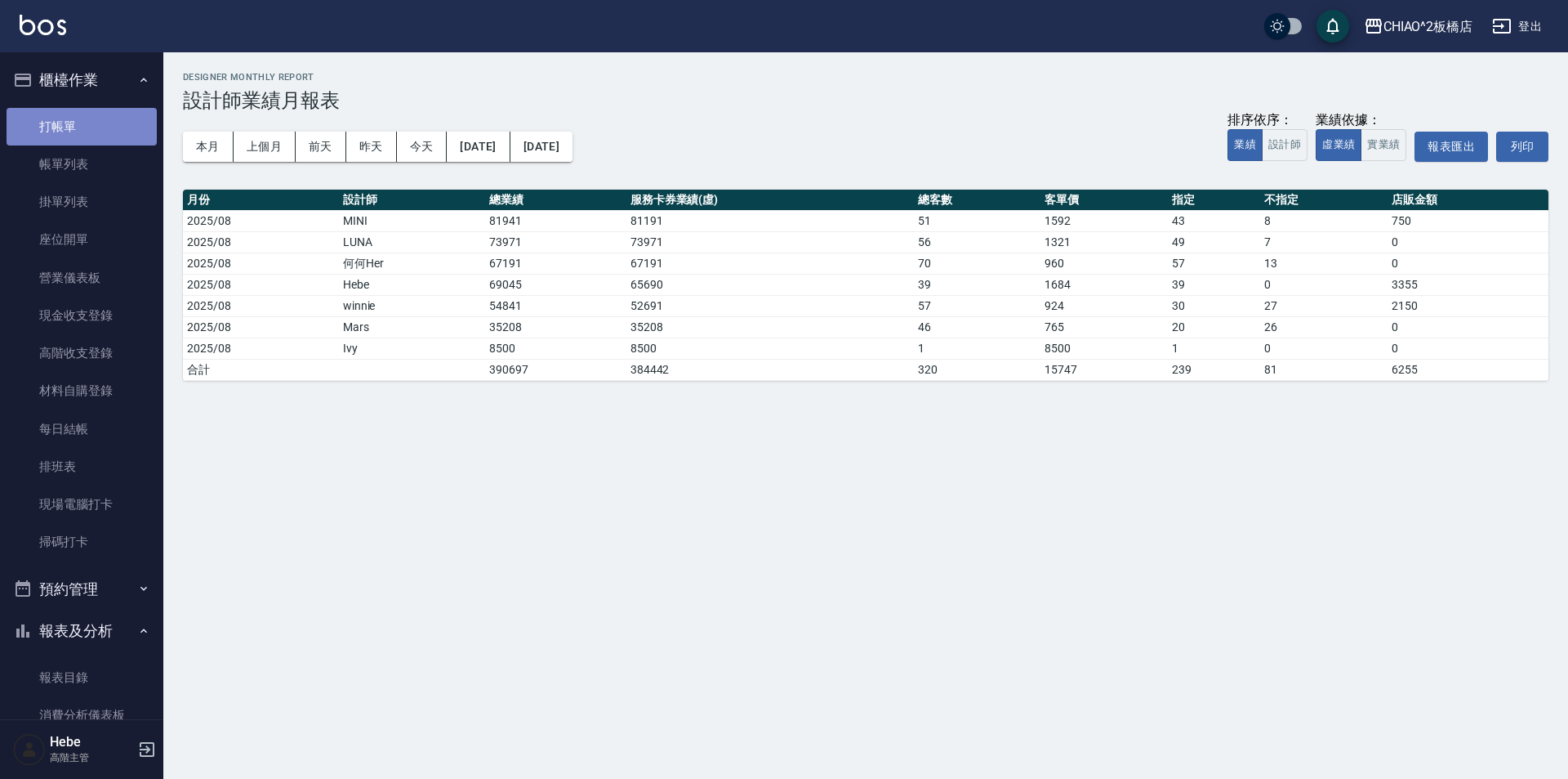
click at [81, 126] on link "打帳單" at bounding box center [82, 127] width 150 height 38
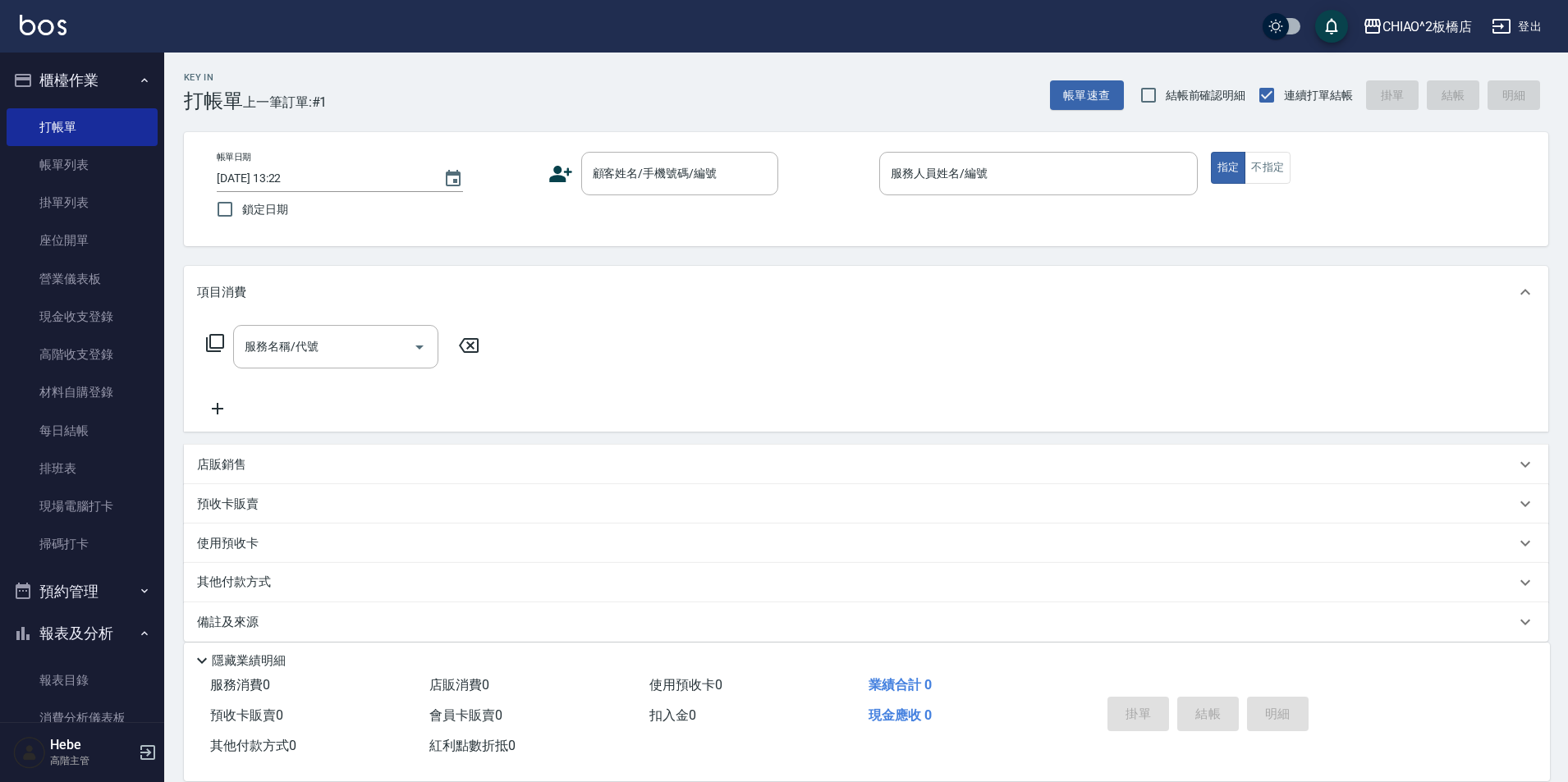
drag, startPoint x: 1164, startPoint y: 67, endPoint x: 1037, endPoint y: 53, distance: 127.8
click at [1164, 67] on div "Key In 打帳單 上一筆訂單:#1 帳單速查 結帳前確認明細 連續打單結帳 掛單 結帳 明細" at bounding box center [855, 82] width 1383 height 60
click at [96, 330] on link "現金收支登錄" at bounding box center [82, 317] width 151 height 38
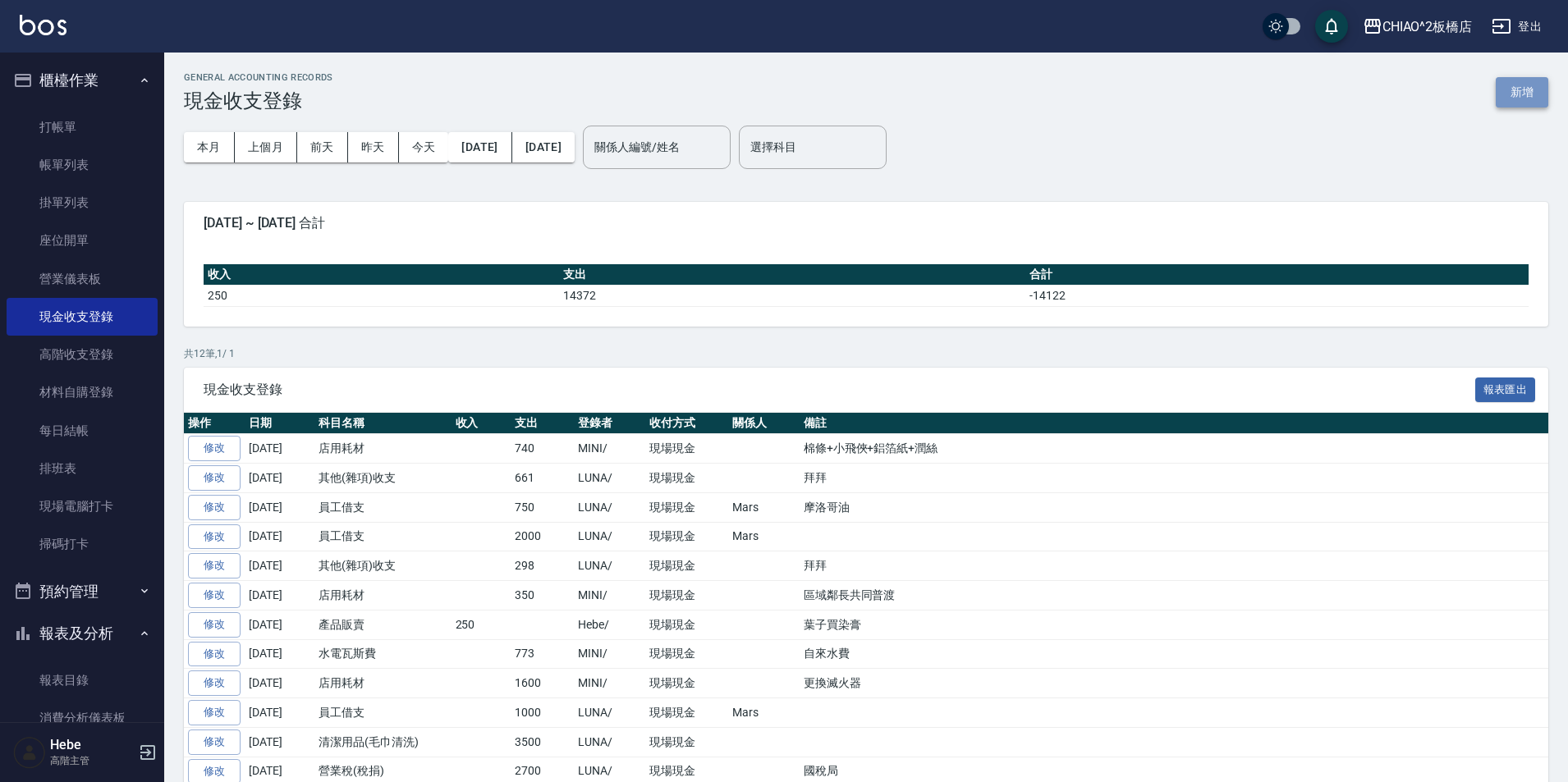
click at [1525, 94] on button "新增" at bounding box center [1521, 92] width 52 height 31
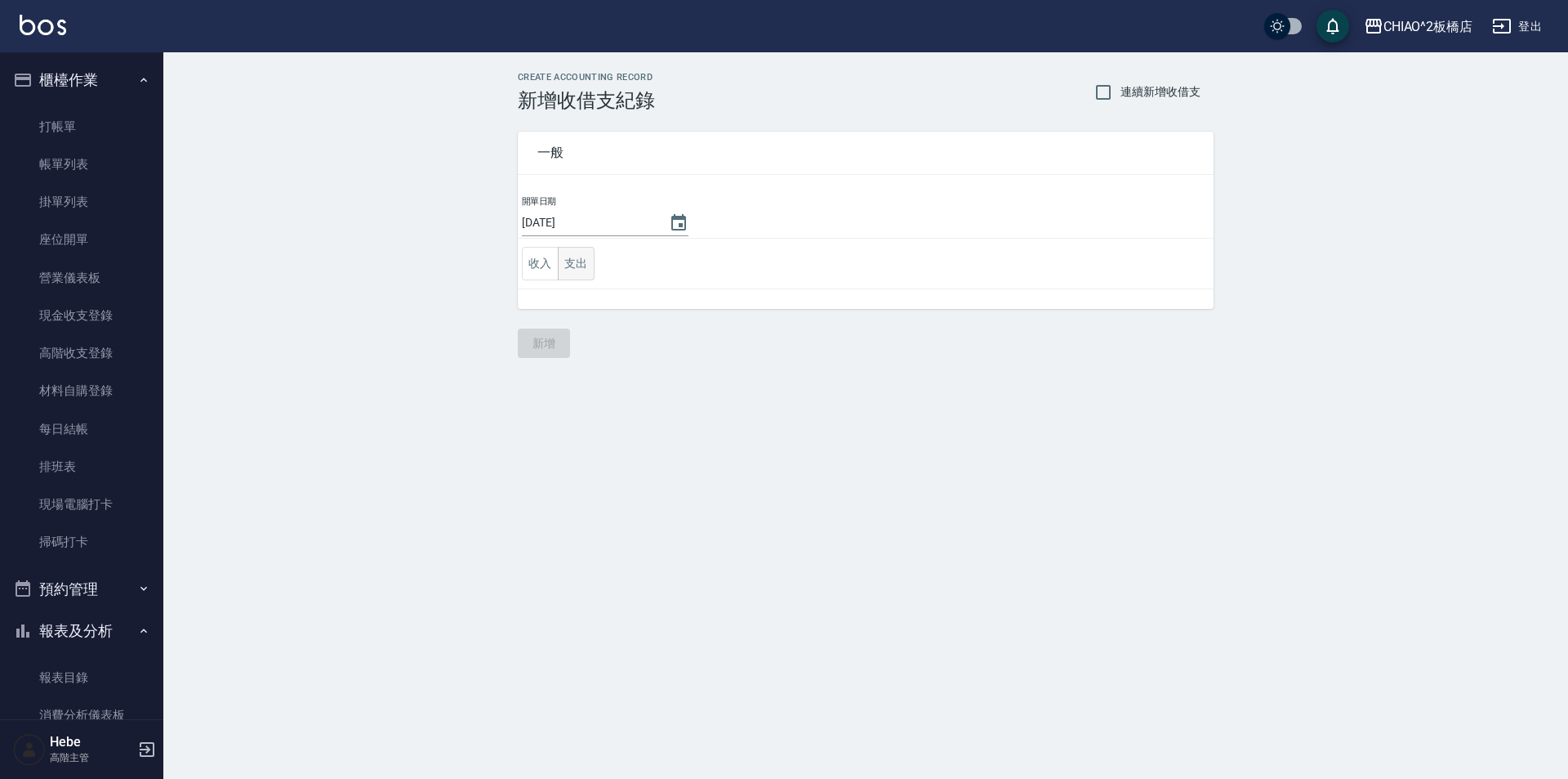
click at [577, 265] on button "支出" at bounding box center [576, 263] width 37 height 34
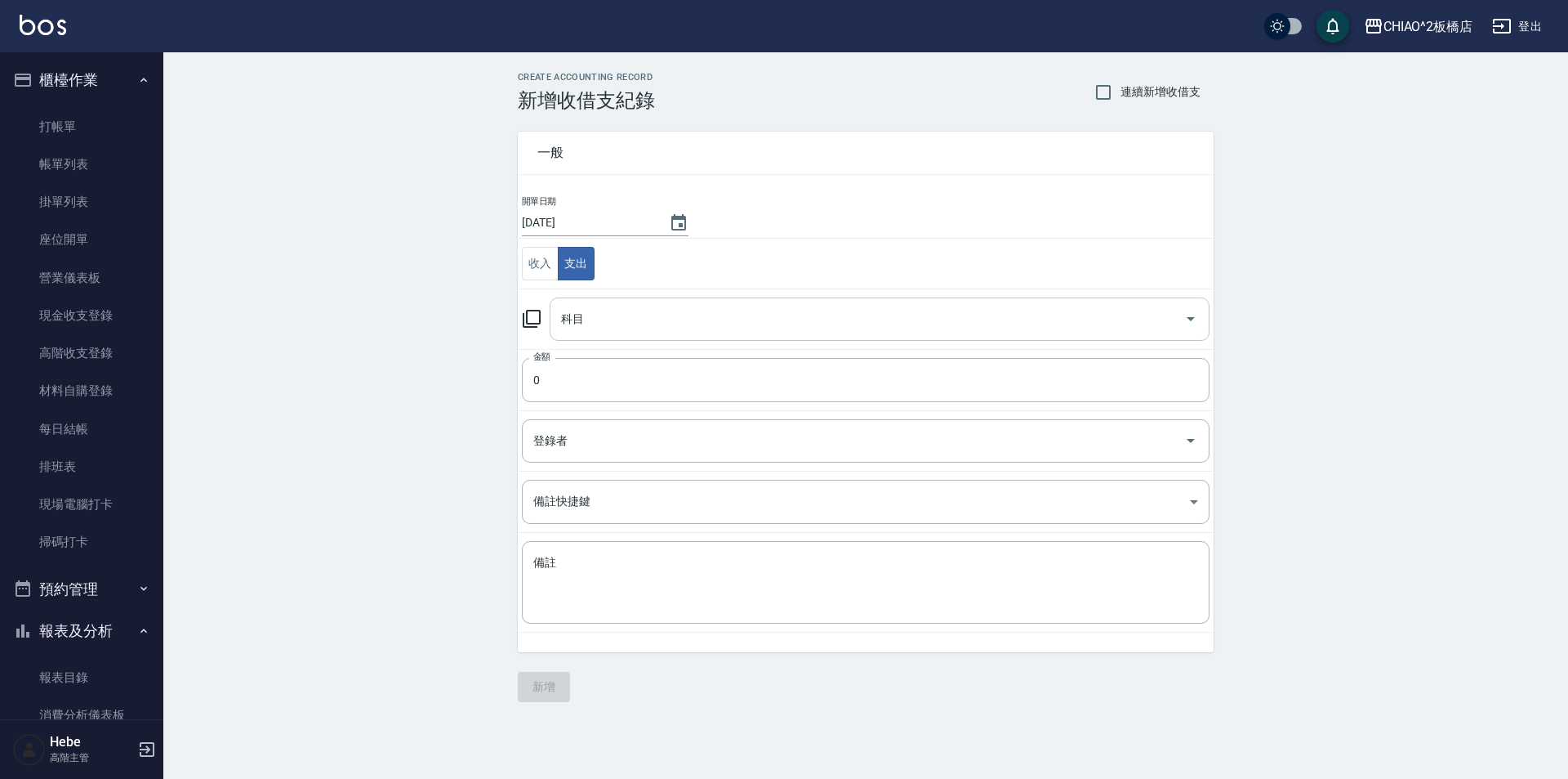
click at [608, 326] on input "科目" at bounding box center [867, 319] width 620 height 29
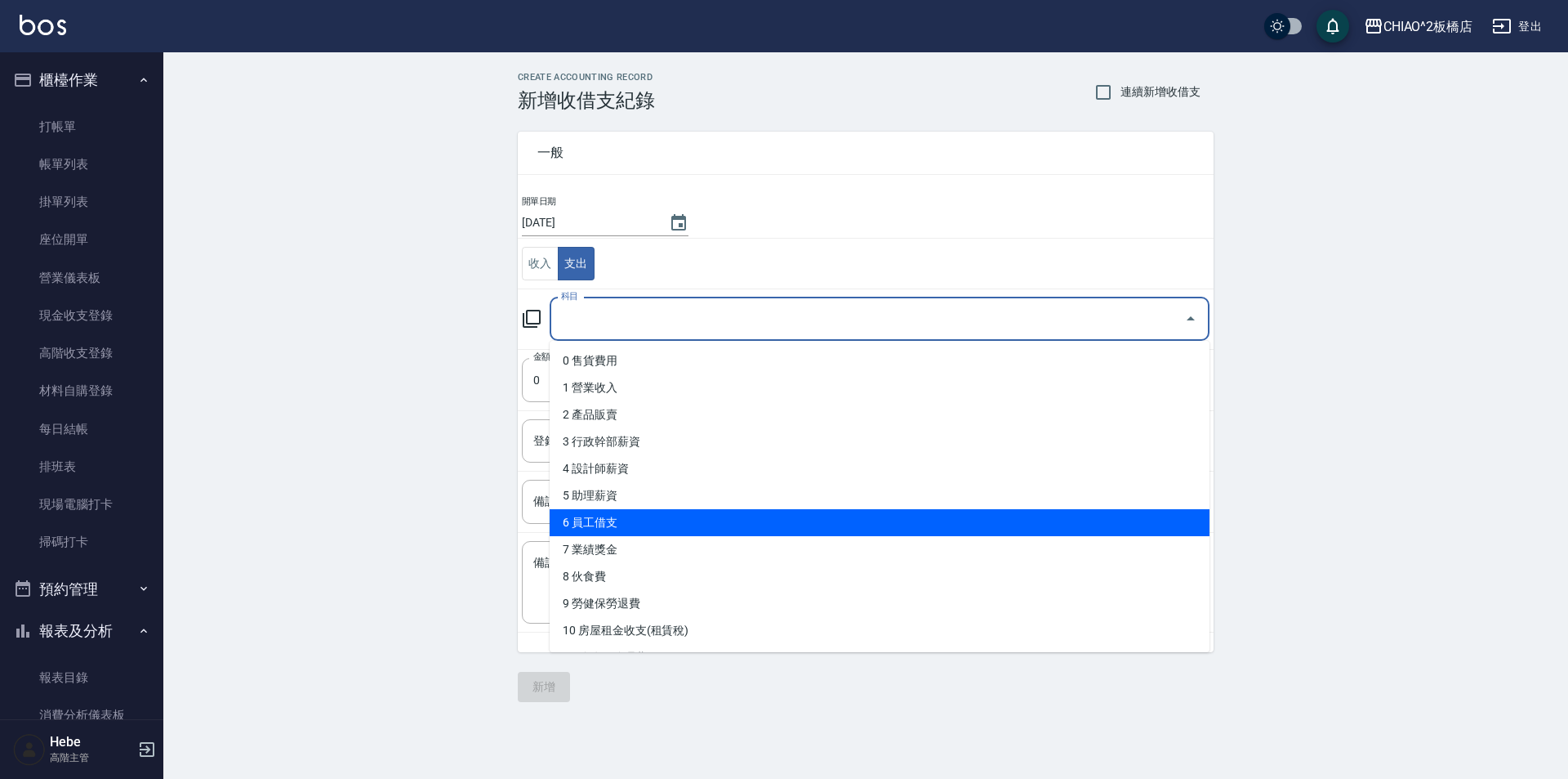
click at [592, 522] on li "6 員工借支" at bounding box center [879, 523] width 660 height 27
type input "6 員工借支"
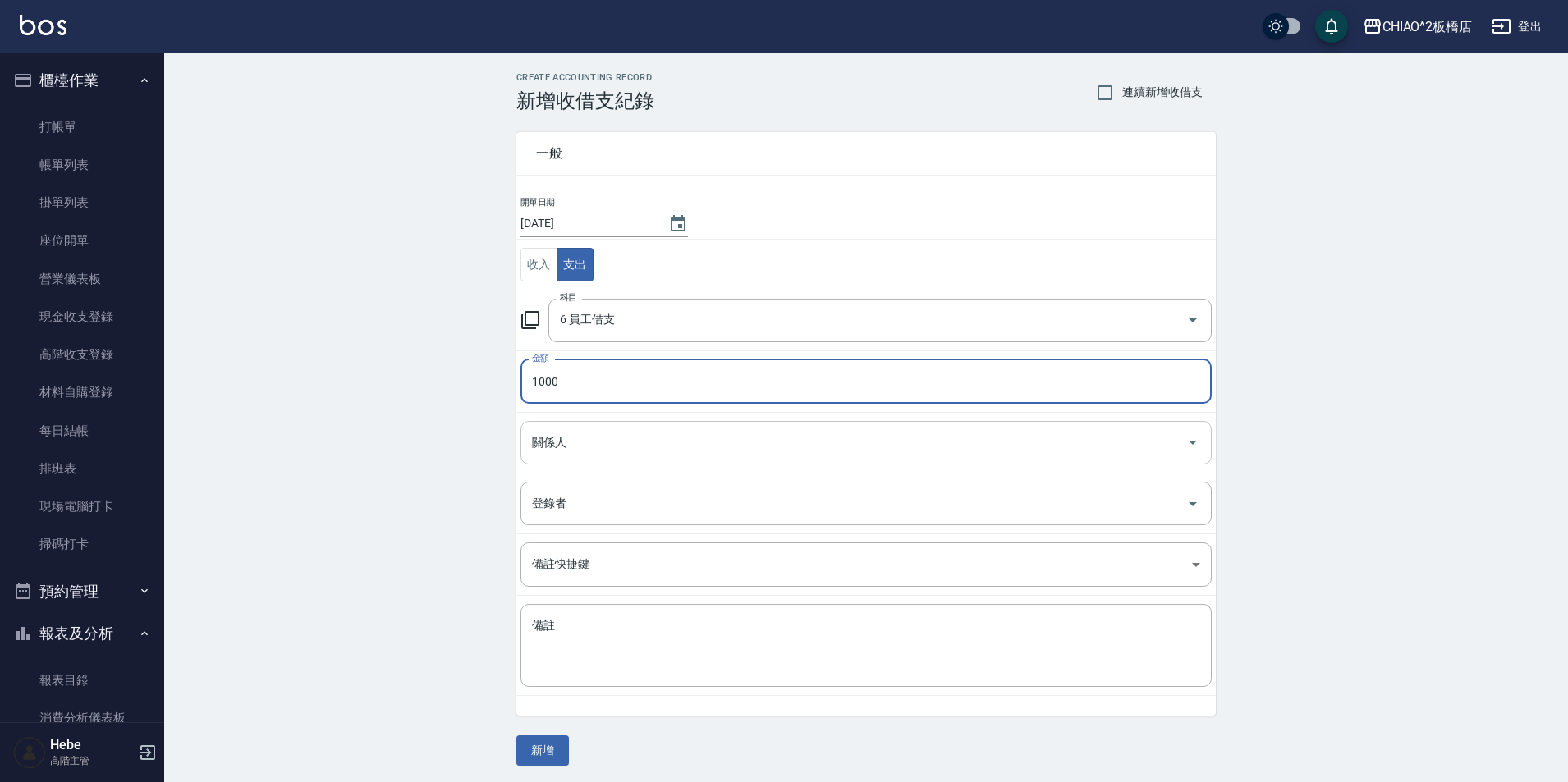
type input "1000"
click at [539, 433] on div "關係人 關係人" at bounding box center [866, 443] width 691 height 44
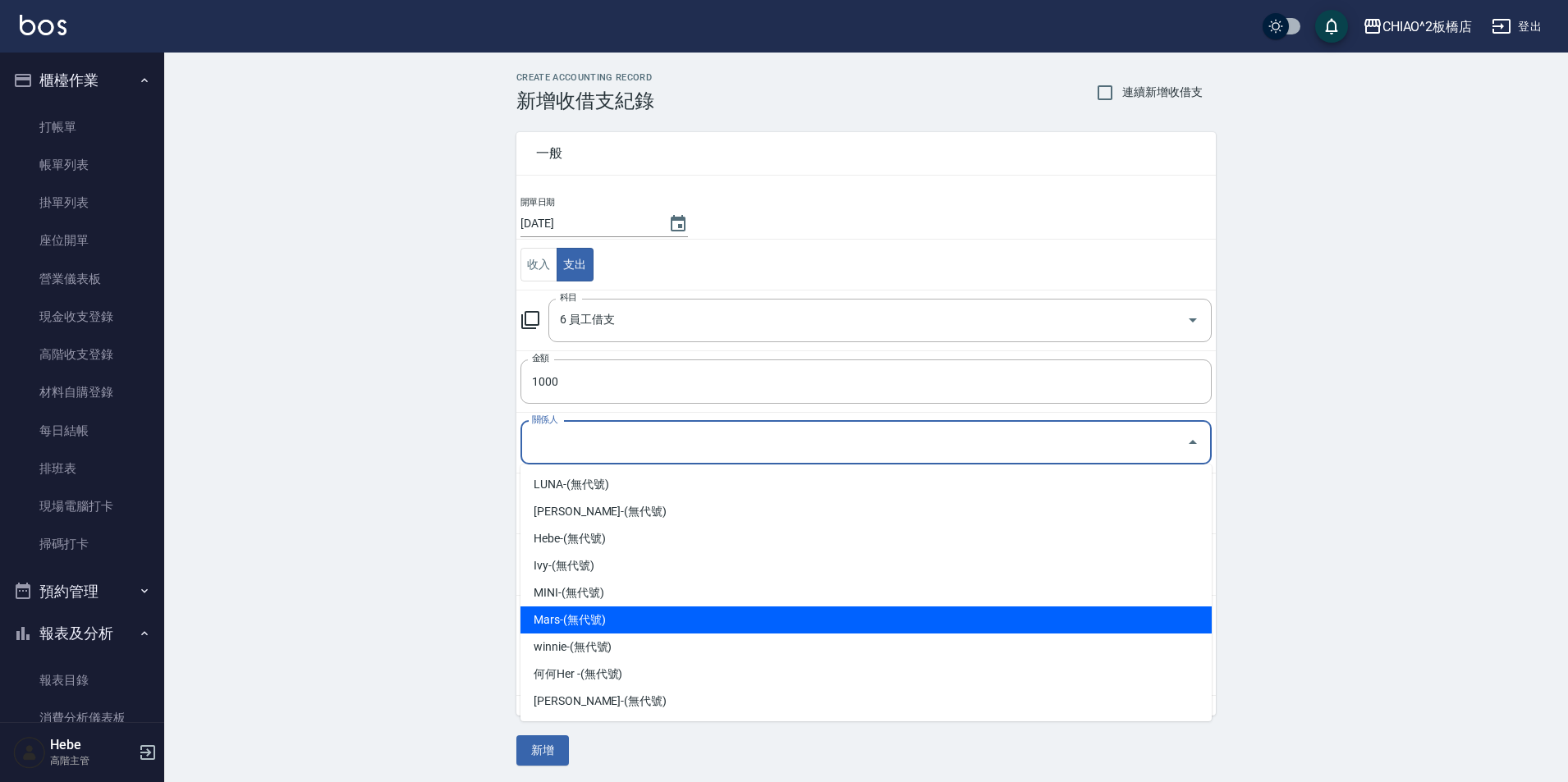
click at [570, 616] on li "Mars-(無代號)" at bounding box center [866, 620] width 691 height 27
type input "Mars-(無代號)"
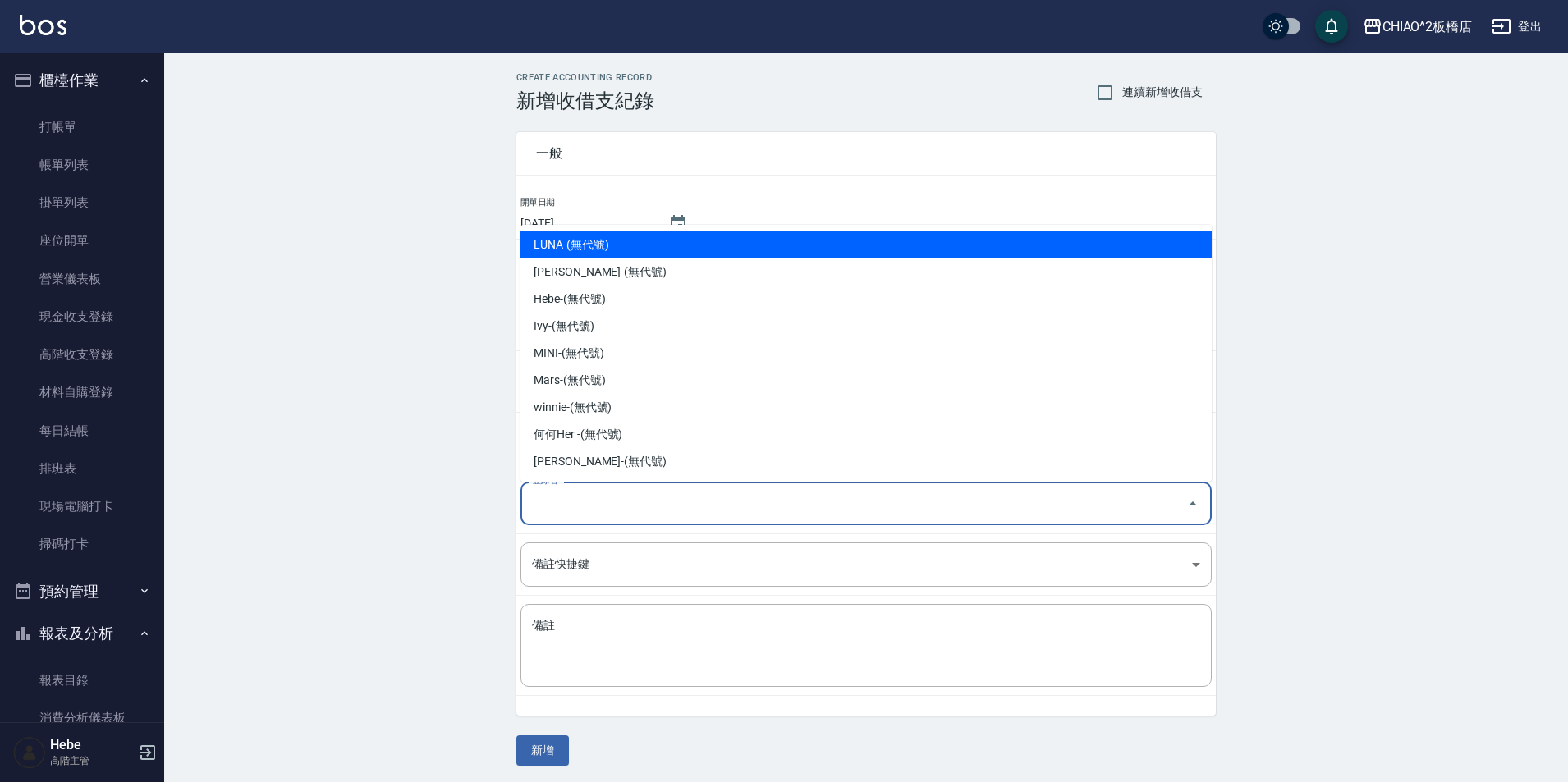
click at [554, 516] on input "登錄者" at bounding box center [853, 503] width 652 height 29
click at [577, 242] on li "LUNA-(無代號)" at bounding box center [866, 245] width 691 height 27
type input "LUNA-(無代號)"
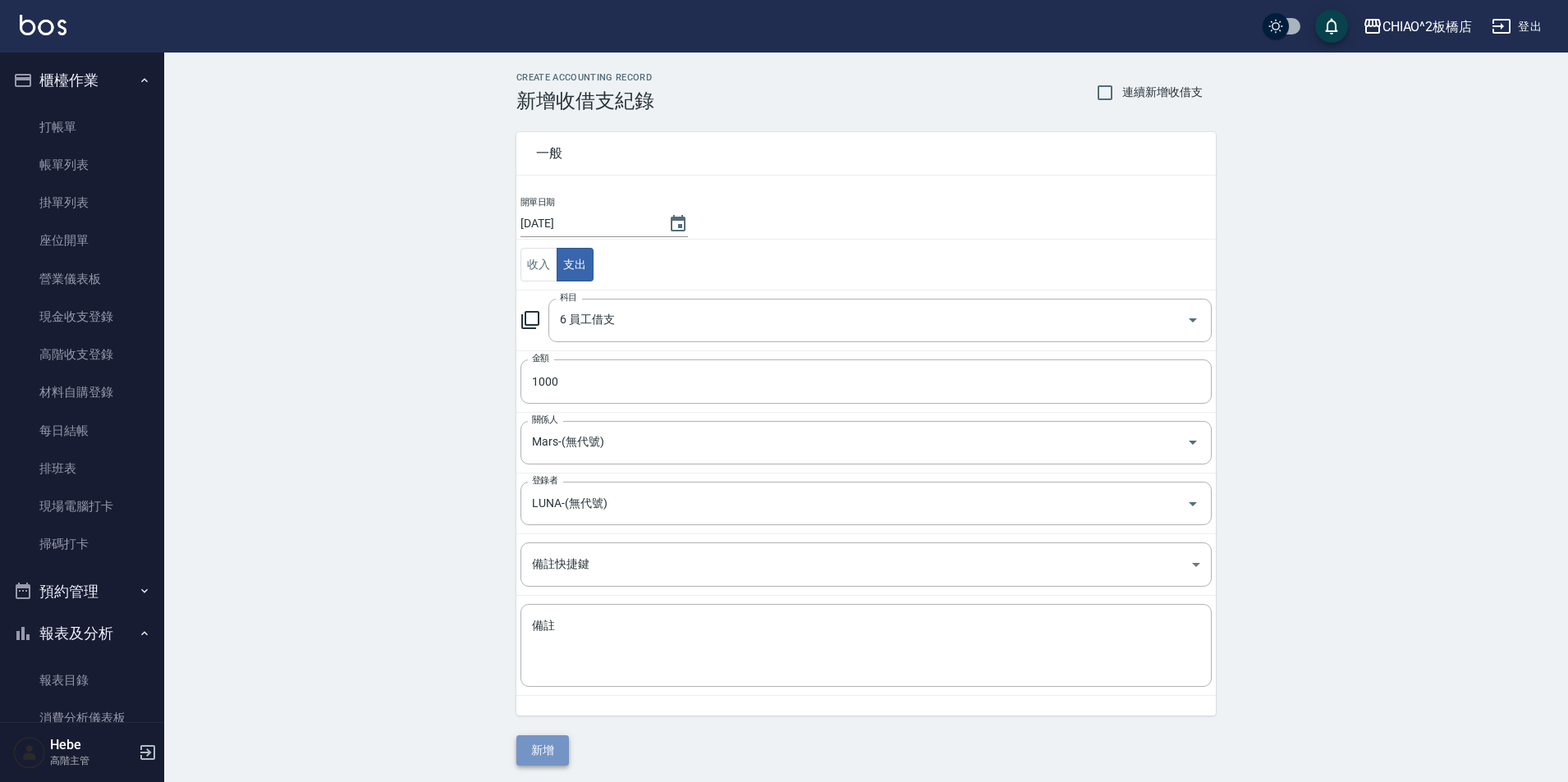
click at [547, 742] on button "新增" at bounding box center [542, 750] width 52 height 31
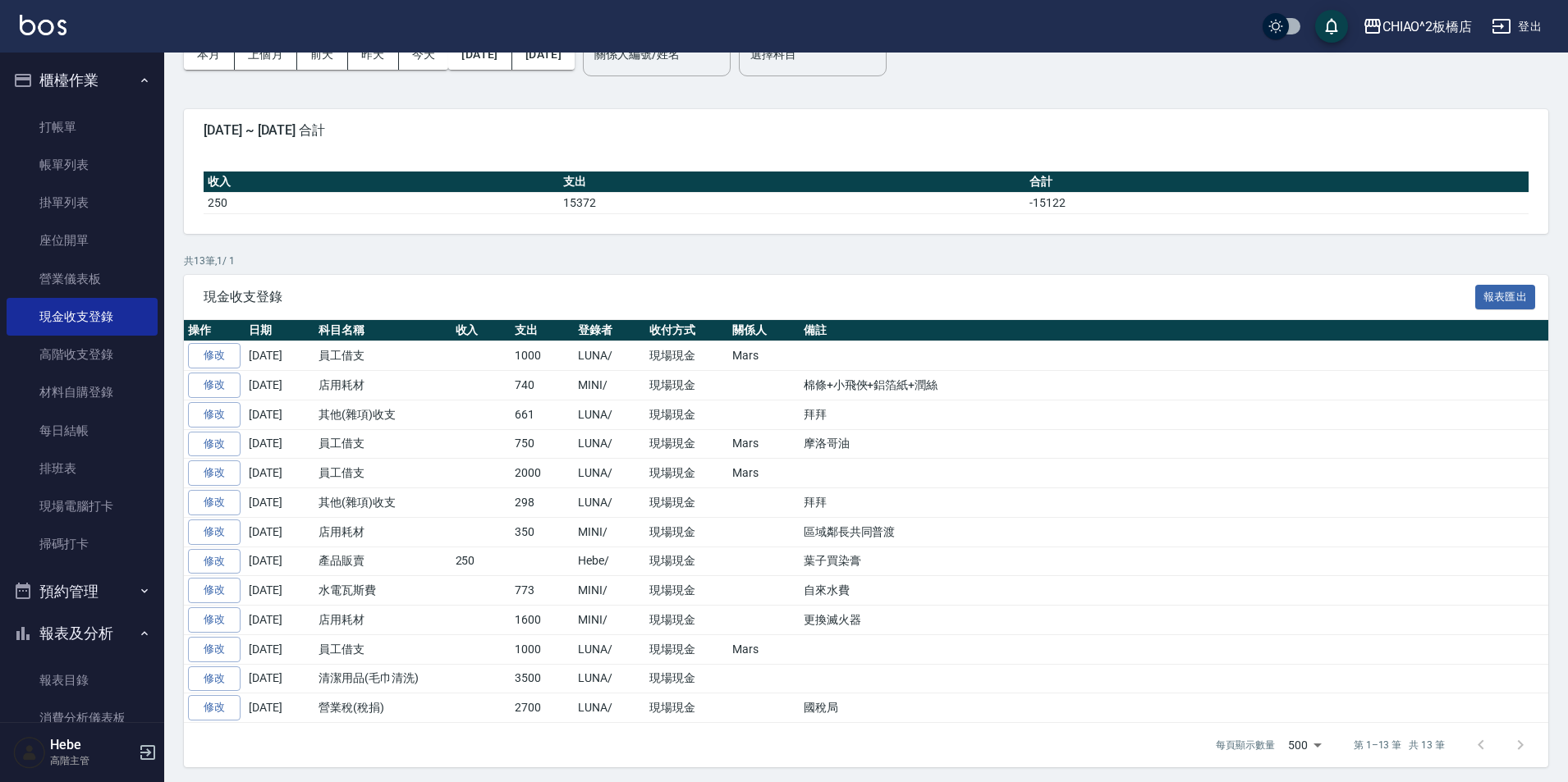
scroll to position [98, 0]
